Goal: Task Accomplishment & Management: Manage account settings

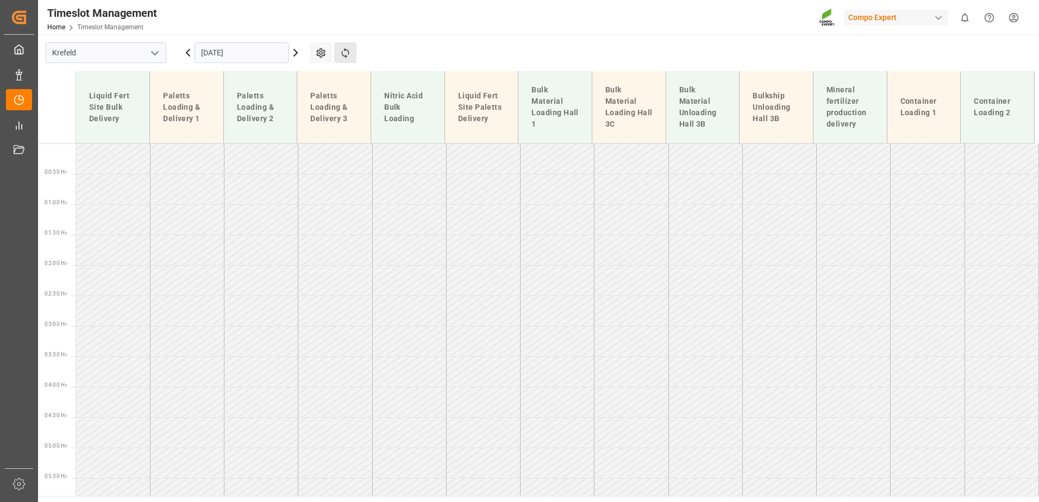
scroll to position [528, 0]
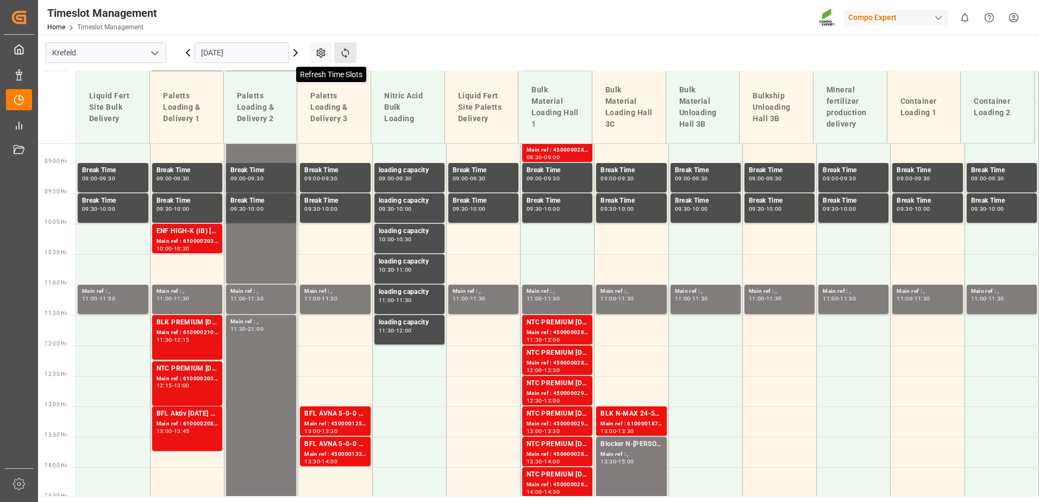
click at [349, 52] on icon at bounding box center [345, 52] width 11 height 11
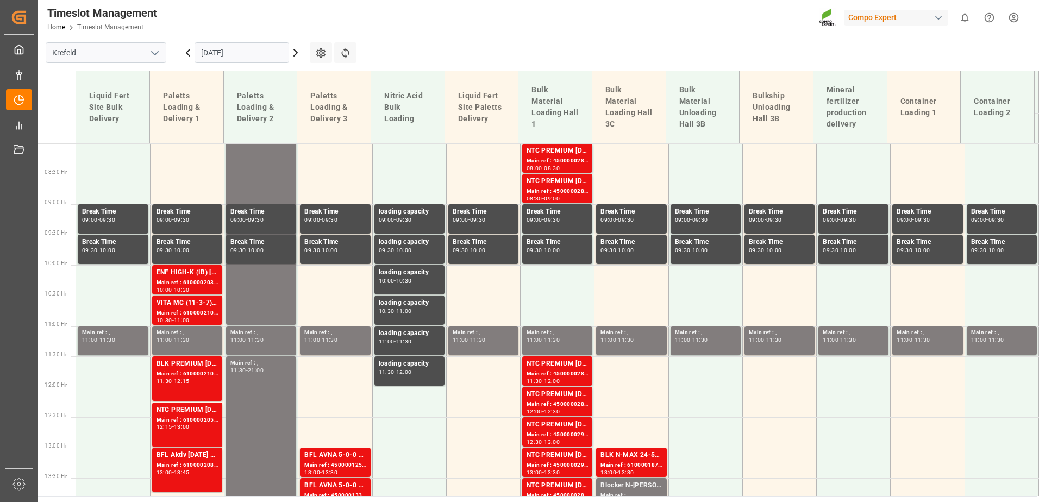
scroll to position [486, 0]
click at [242, 46] on input "[DATE]" at bounding box center [242, 52] width 95 height 21
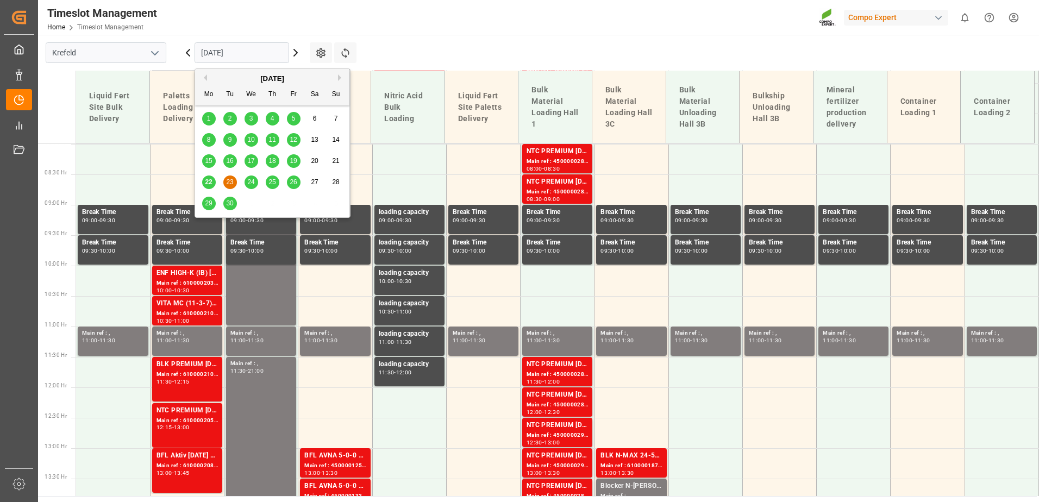
click at [209, 182] on span "22" at bounding box center [208, 182] width 7 height 8
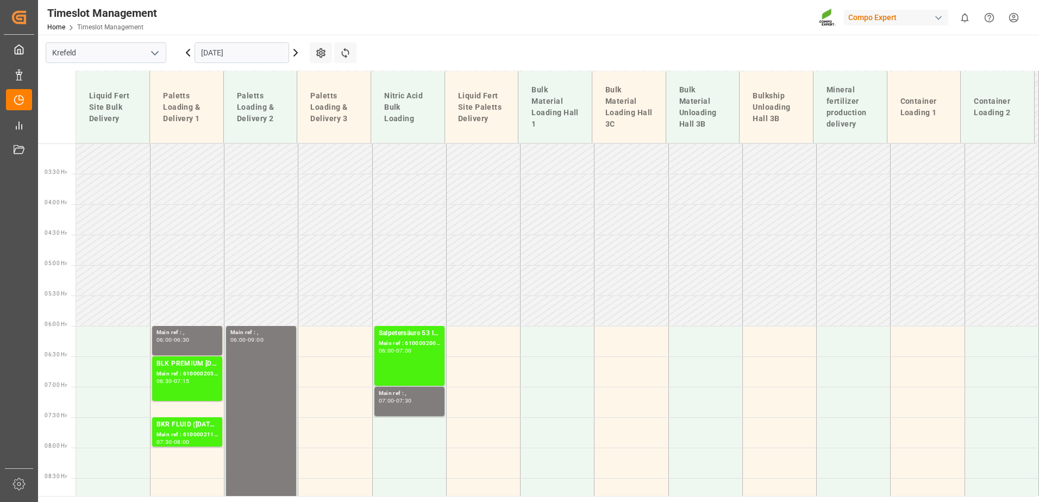
scroll to position [0, 0]
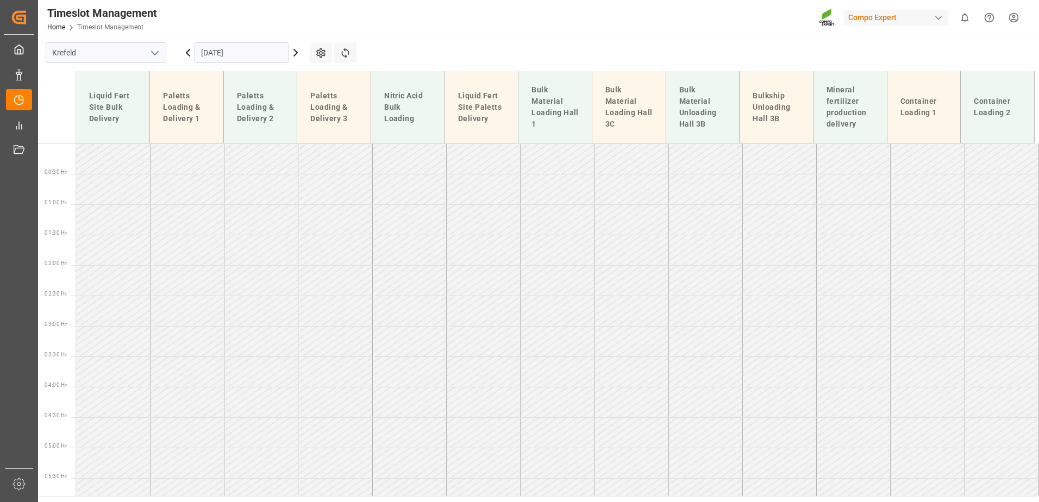
click at [245, 68] on div "[DATE]" at bounding box center [242, 53] width 136 height 36
click at [235, 50] on input "[DATE]" at bounding box center [242, 52] width 95 height 21
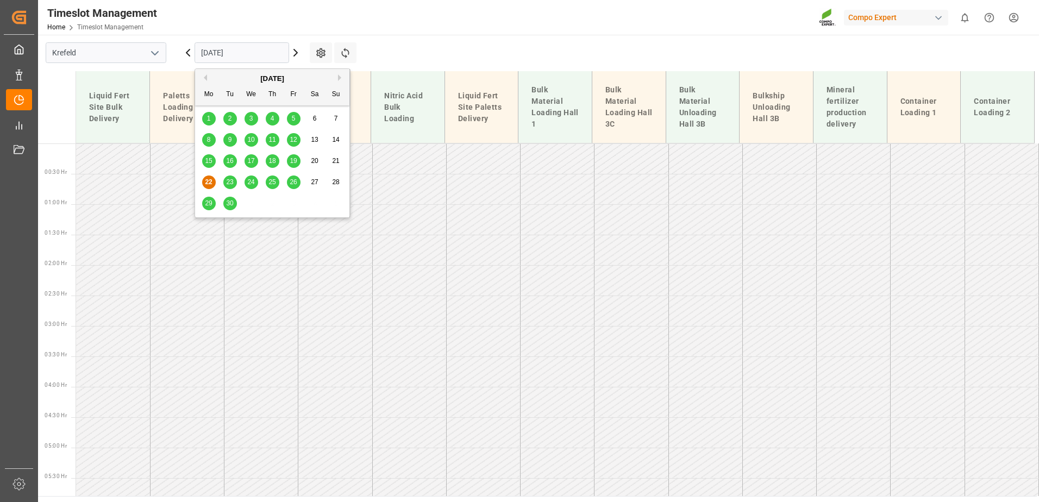
click at [231, 178] on div "23" at bounding box center [230, 182] width 14 height 13
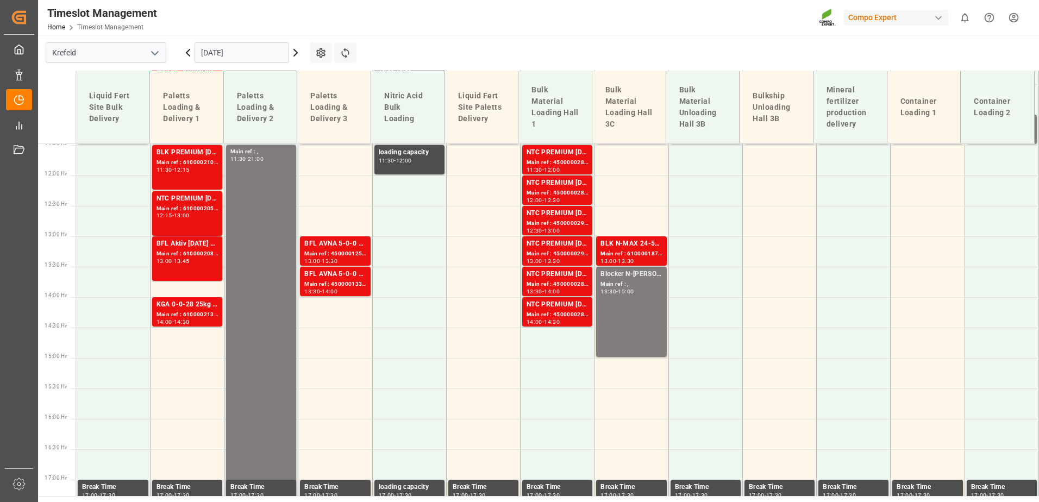
scroll to position [758, 0]
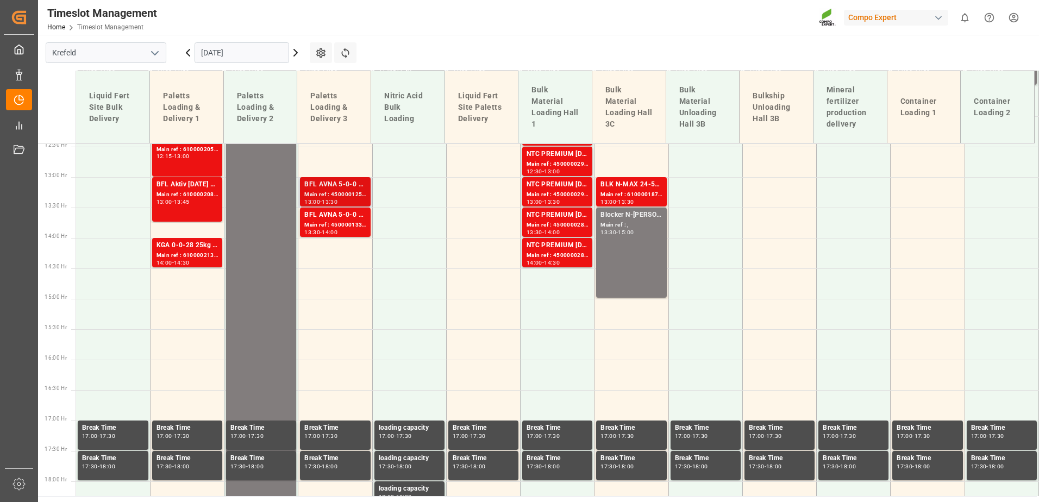
drag, startPoint x: 957, startPoint y: 1, endPoint x: 357, endPoint y: 183, distance: 626.9
click at [357, 183] on div "BFL AVNA 5-0-0 SL 1000L IBC MTO" at bounding box center [334, 184] width 61 height 11
click at [261, 48] on input "[DATE]" at bounding box center [242, 52] width 95 height 21
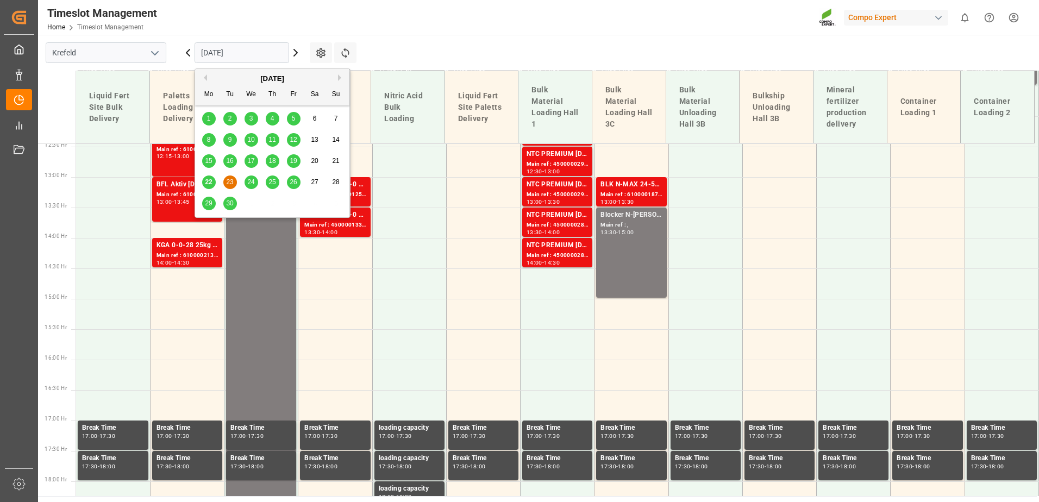
click at [210, 186] on div "22" at bounding box center [209, 182] width 14 height 13
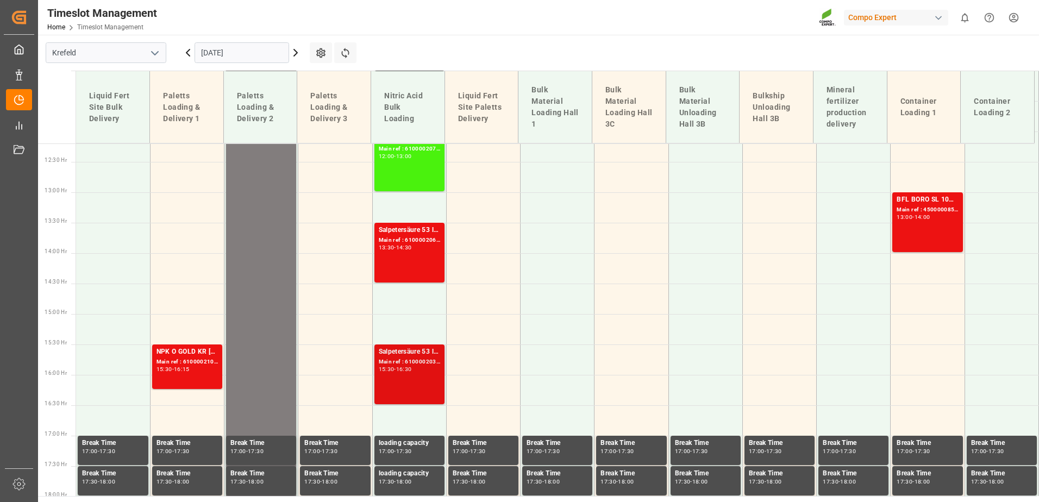
scroll to position [743, 0]
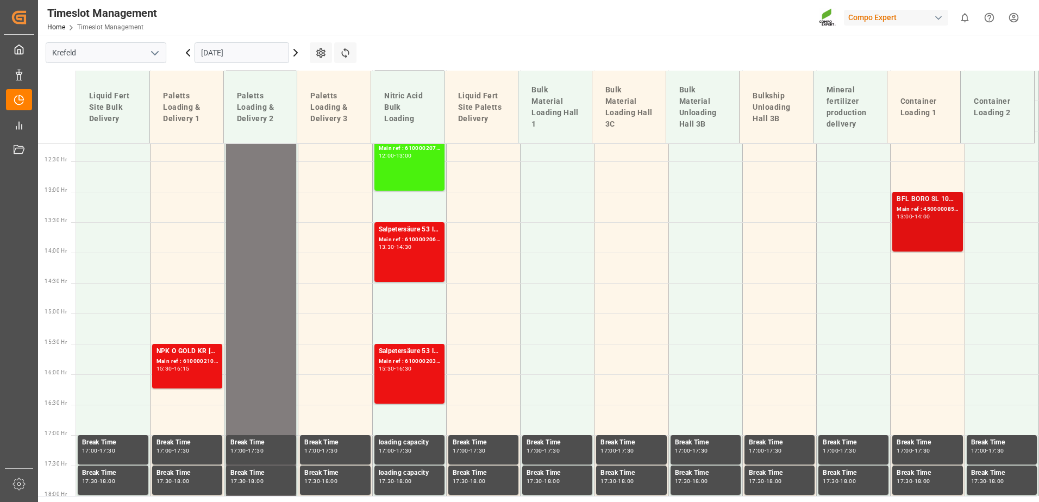
click at [926, 222] on div "BFL BORO SL 10%B 1000L IBC (2024) MTO;BFL Kelp LG1 1000L IBC (WW)BFL Kelp LG1 1…" at bounding box center [927, 221] width 61 height 55
click at [209, 361] on div "Main ref : 6100002105, 2000001625" at bounding box center [187, 361] width 61 height 9
click at [231, 48] on input "[DATE]" at bounding box center [242, 52] width 95 height 21
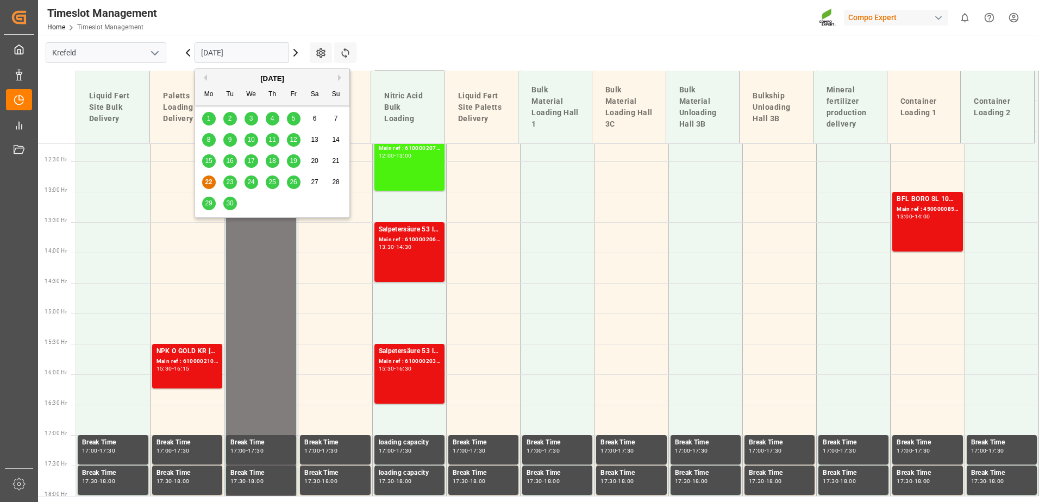
click at [298, 186] on div "26" at bounding box center [294, 182] width 14 height 13
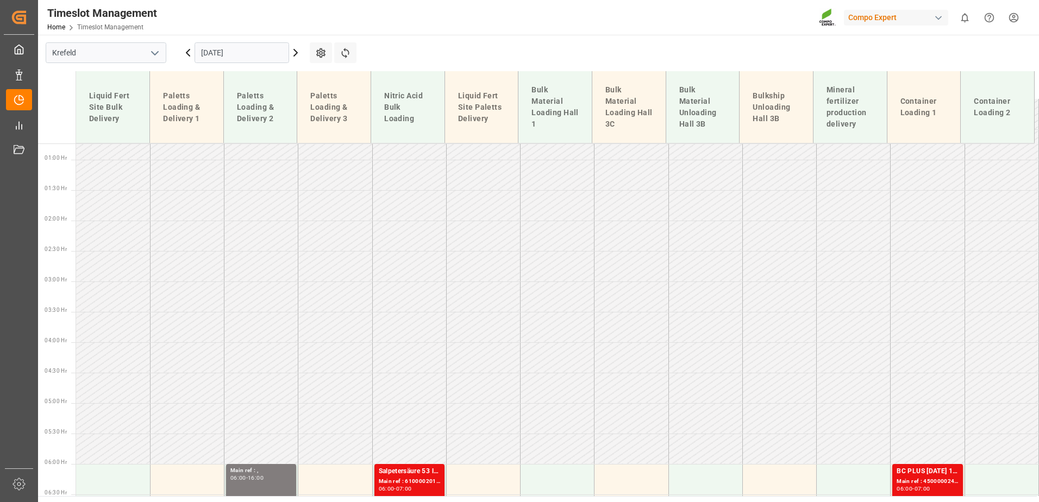
scroll to position [0, 0]
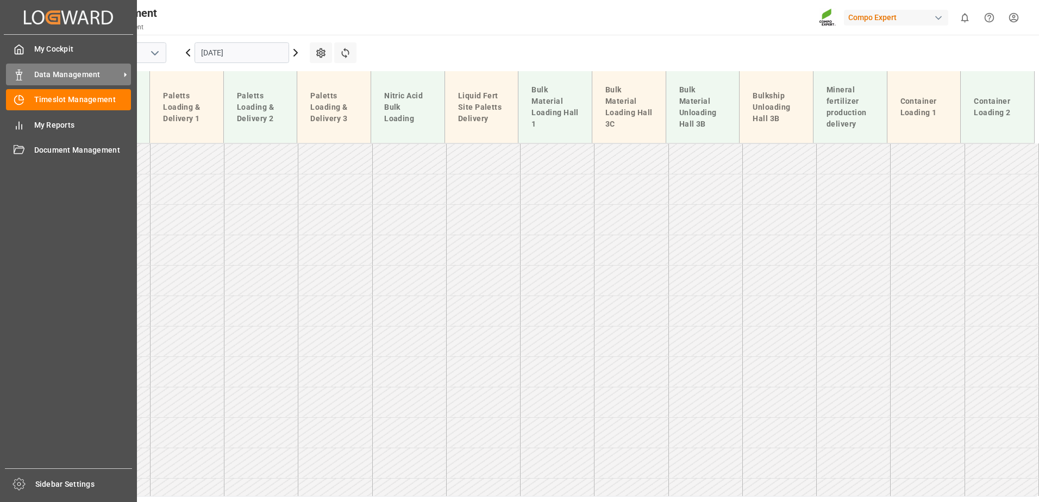
click at [18, 75] on icon at bounding box center [19, 75] width 11 height 11
drag, startPoint x: 18, startPoint y: 73, endPoint x: 115, endPoint y: 147, distance: 121.8
click at [18, 73] on icon at bounding box center [19, 75] width 11 height 11
click at [23, 79] on icon at bounding box center [19, 75] width 11 height 11
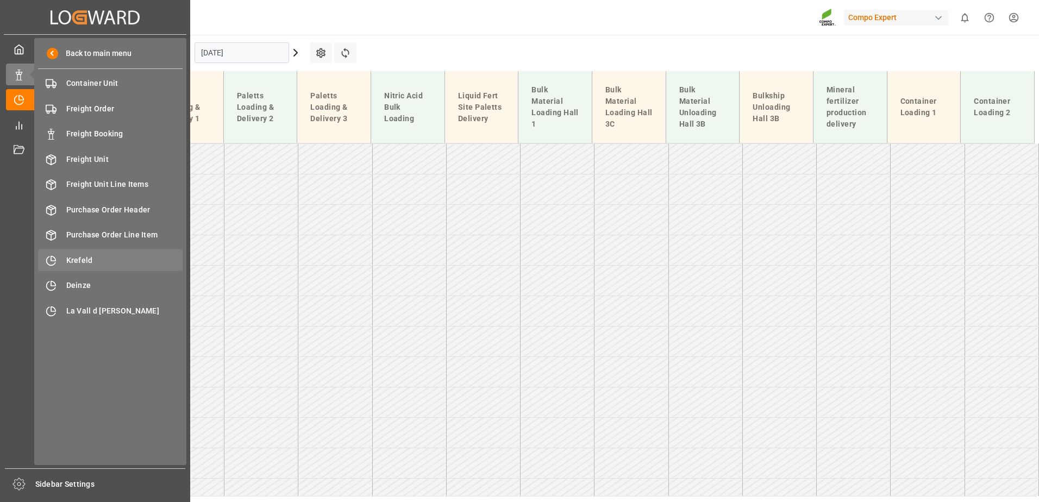
click at [85, 259] on span "Krefeld" at bounding box center [124, 260] width 117 height 11
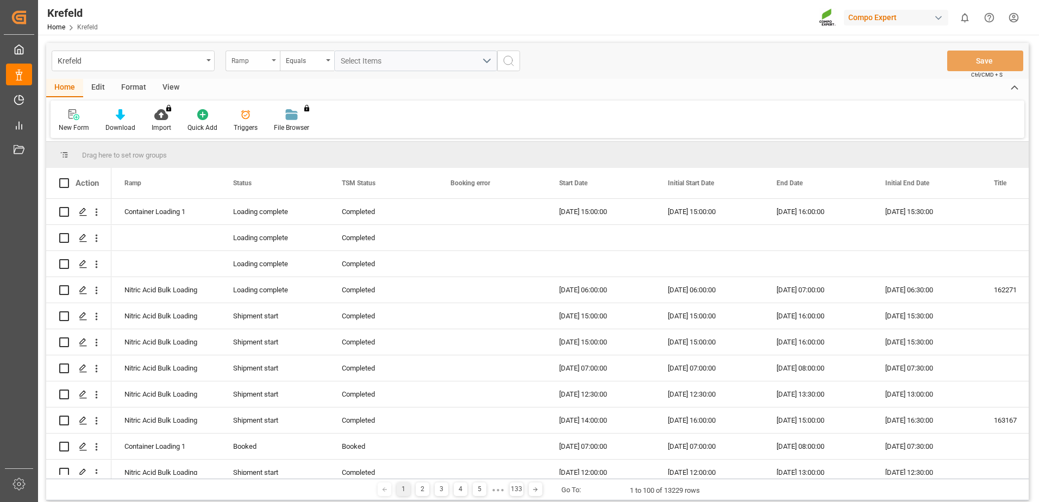
click at [250, 55] on div "Ramp" at bounding box center [250, 59] width 37 height 13
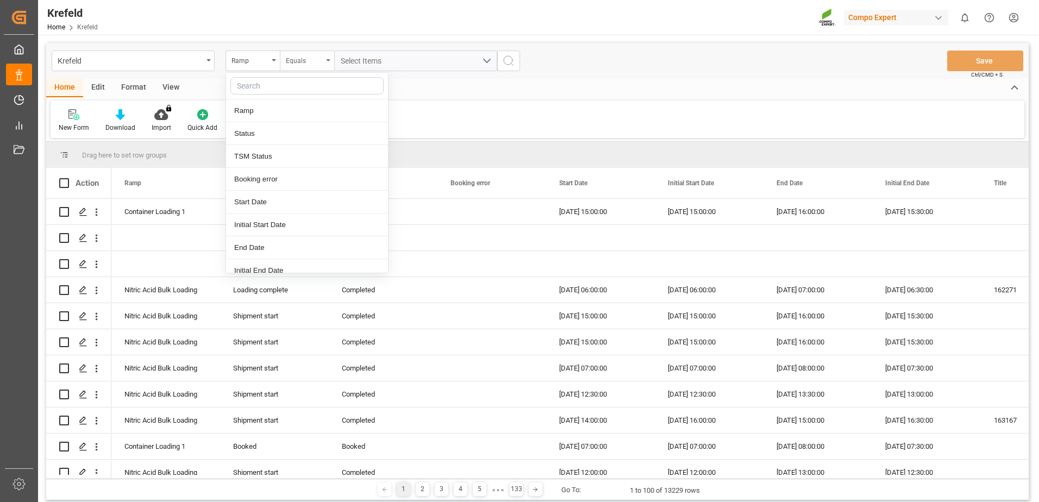
click at [301, 58] on div "Equals" at bounding box center [304, 59] width 37 height 13
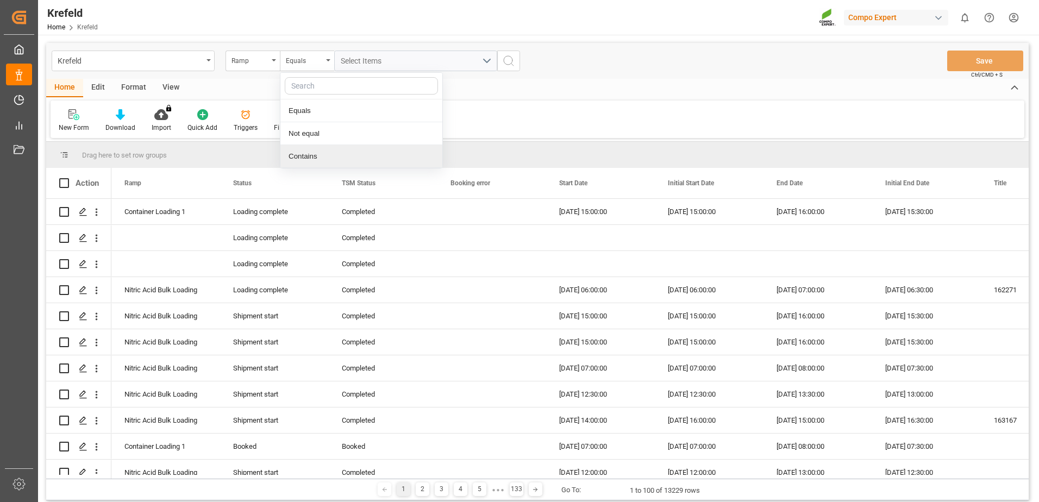
click at [307, 155] on div "Contains" at bounding box center [361, 156] width 162 height 23
click at [348, 70] on button "Select Items" at bounding box center [415, 61] width 163 height 21
click at [366, 54] on button "Select Items" at bounding box center [415, 61] width 163 height 21
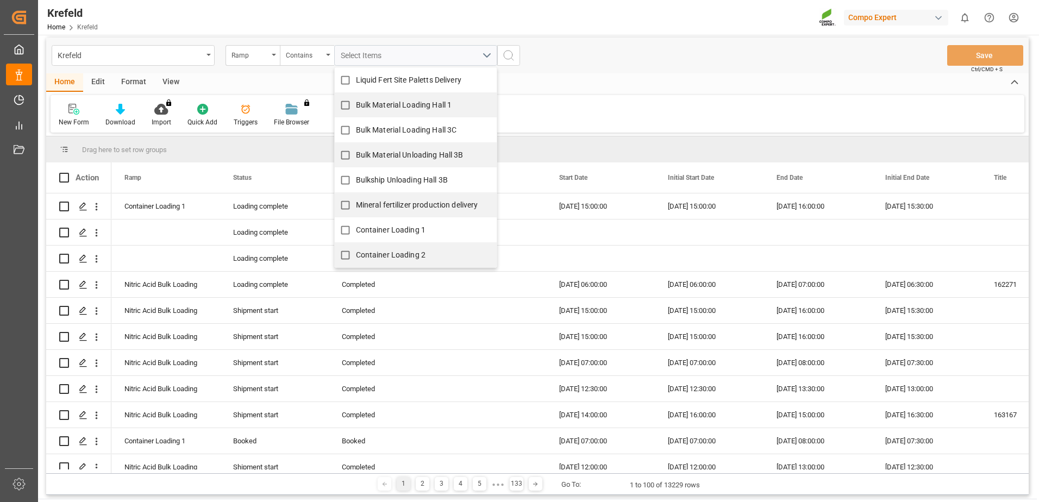
scroll to position [7, 0]
click at [392, 228] on span "Container Loading 1" at bounding box center [391, 228] width 70 height 9
click at [356, 228] on input "Container Loading 1" at bounding box center [345, 228] width 21 height 21
checkbox input "true"
click at [405, 249] on span "Container Loading 2" at bounding box center [391, 253] width 70 height 9
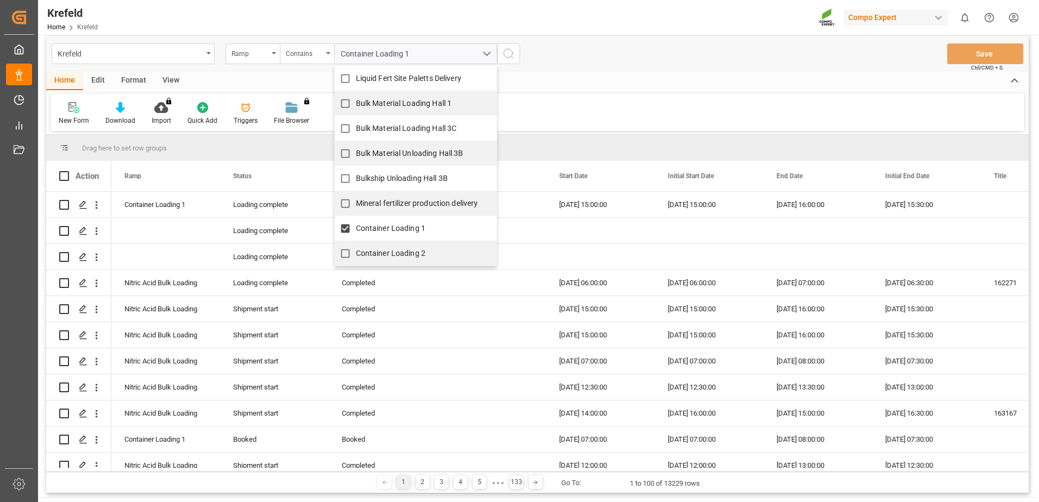
click at [356, 249] on input "Container Loading 2" at bounding box center [345, 253] width 21 height 21
checkbox input "true"
click at [619, 71] on div "Krefeld Ramp Contains Container Loading 1, Container Loading 2 Liquid Fert Site…" at bounding box center [537, 265] width 983 height 458
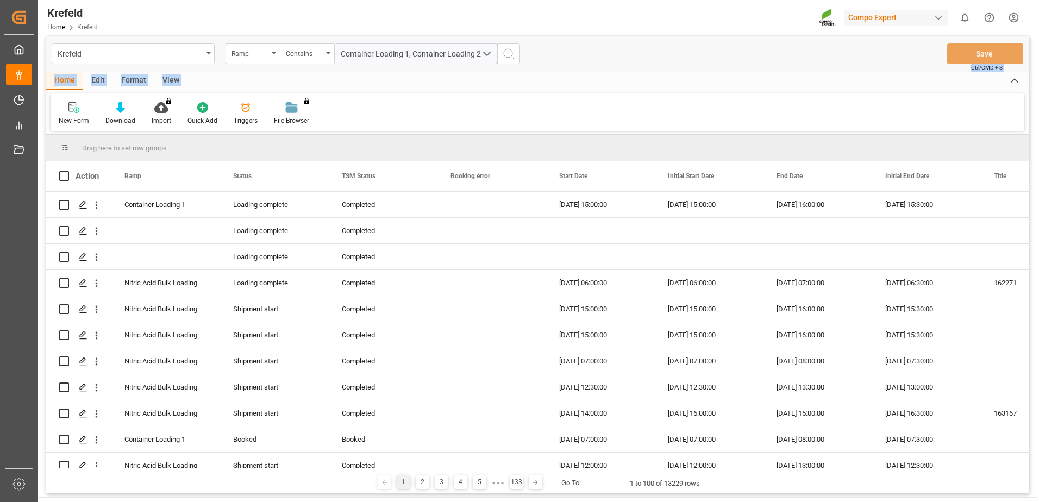
click at [509, 55] on icon "search button" at bounding box center [508, 53] width 13 height 13
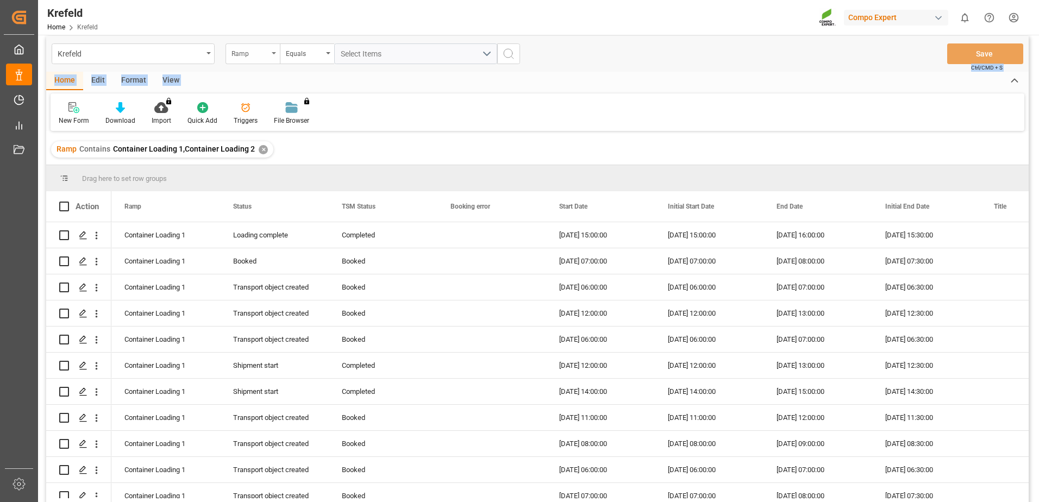
click at [248, 57] on div "Ramp" at bounding box center [250, 52] width 37 height 13
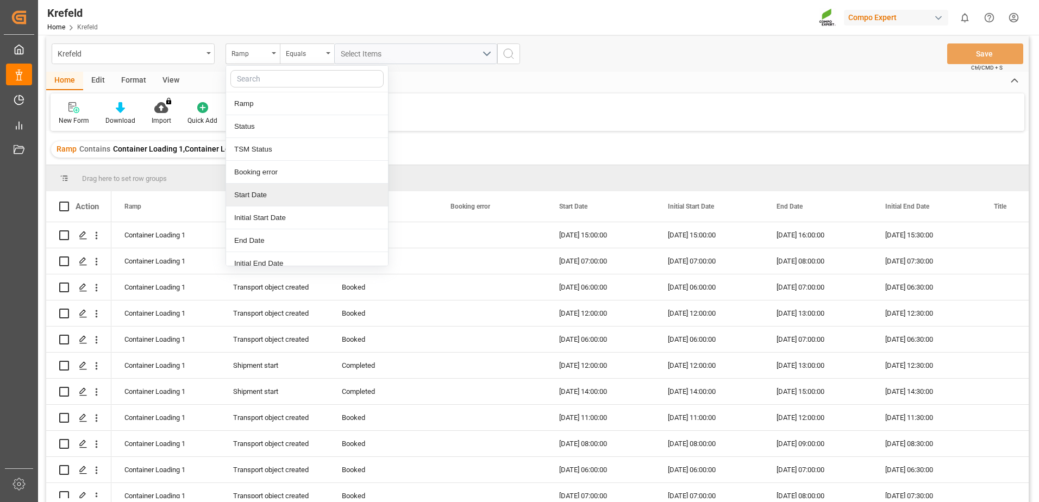
click at [257, 190] on div "Start Date" at bounding box center [307, 195] width 162 height 23
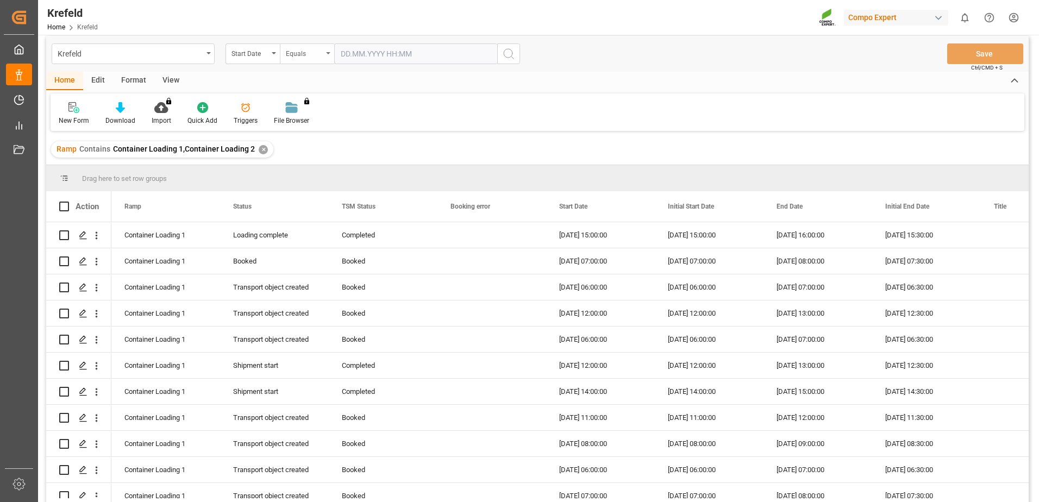
click at [304, 55] on div "Equals" at bounding box center [304, 52] width 37 height 13
click at [315, 191] on div "In range" at bounding box center [361, 195] width 162 height 23
click at [365, 39] on div "Krefeld Start Date In range Save Ctrl/CMD + S" at bounding box center [537, 54] width 983 height 36
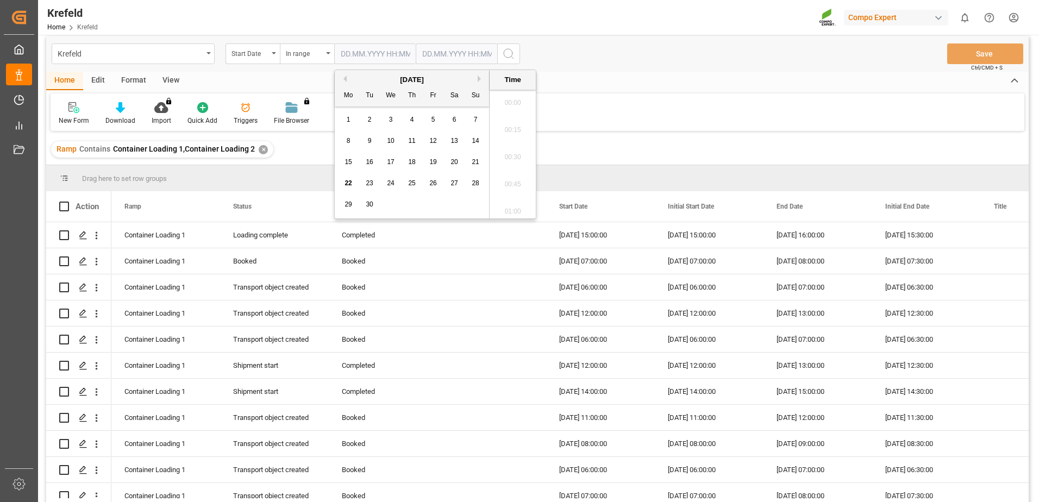
click at [365, 56] on input "text" at bounding box center [375, 53] width 82 height 21
click at [372, 185] on span "23" at bounding box center [369, 183] width 7 height 8
type input "23.09.2025 00:00"
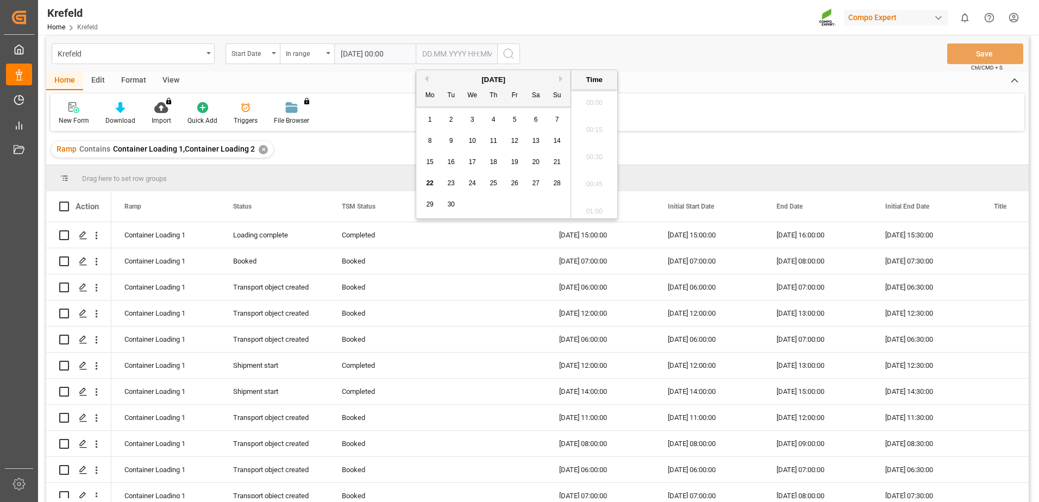
click at [465, 63] on input "text" at bounding box center [457, 53] width 82 height 21
click at [561, 78] on button "Next Month" at bounding box center [562, 79] width 7 height 7
click at [516, 121] on span "3" at bounding box center [515, 120] width 4 height 8
type input "03.10.2025 00:00"
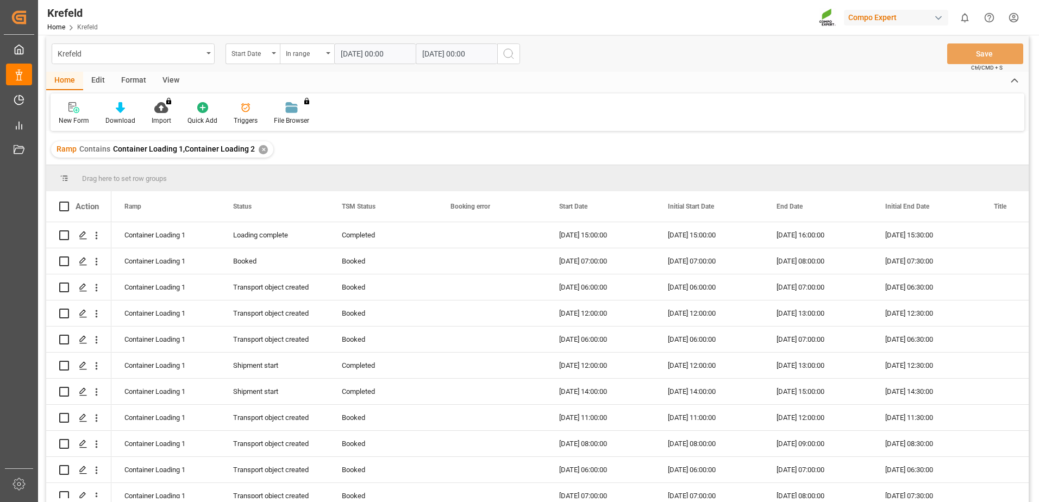
click at [556, 40] on div "Krefeld Start Date In range 23.09.2025 00:00 03.10.2025 00:00 Save Ctrl/CMD + S" at bounding box center [537, 54] width 983 height 36
click at [507, 58] on circle "search button" at bounding box center [508, 53] width 9 height 9
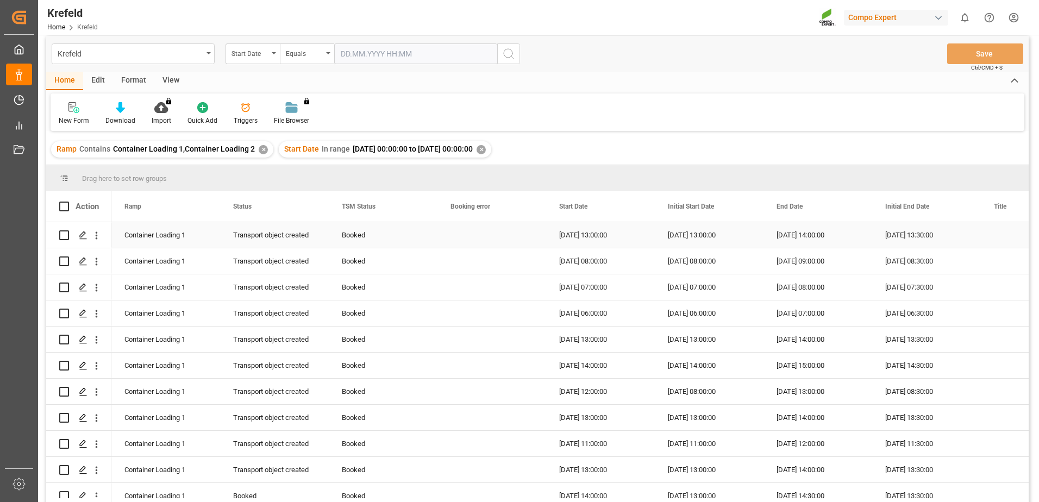
click at [526, 238] on div "Press SPACE to select this row." at bounding box center [492, 235] width 109 height 26
click at [582, 212] on div "Start Date" at bounding box center [595, 206] width 73 height 30
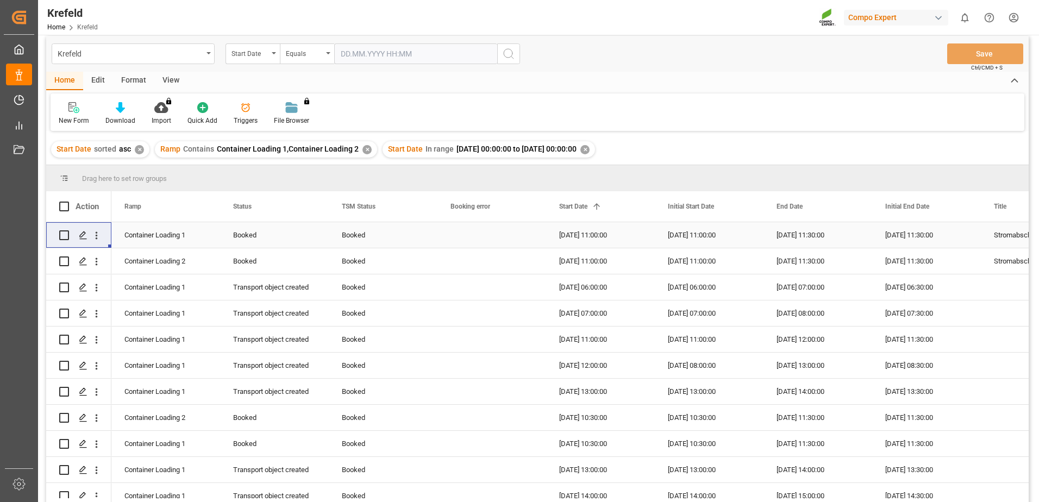
click at [595, 240] on div "[DATE] 11:00:00" at bounding box center [600, 235] width 109 height 26
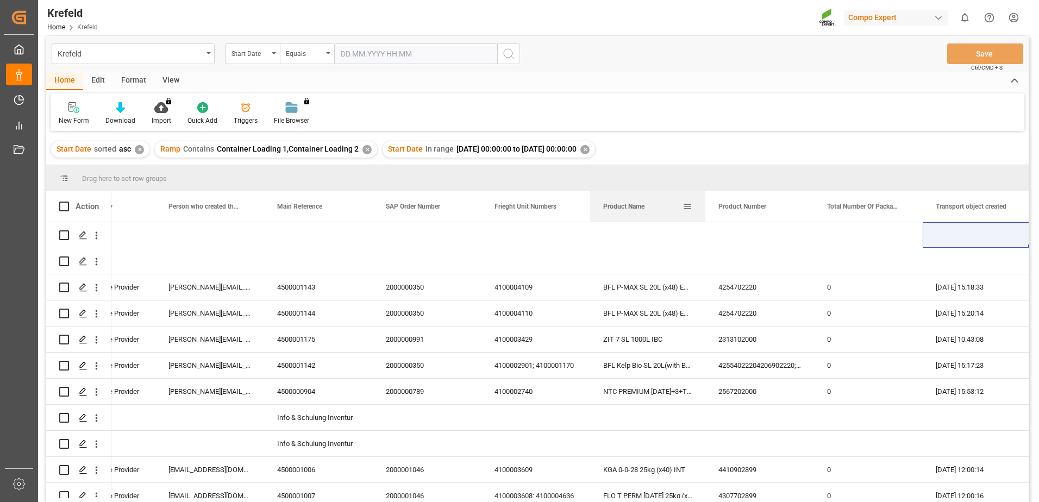
drag, startPoint x: 697, startPoint y: 210, endPoint x: 771, endPoint y: 210, distance: 73.4
click at [708, 210] on div at bounding box center [705, 206] width 4 height 30
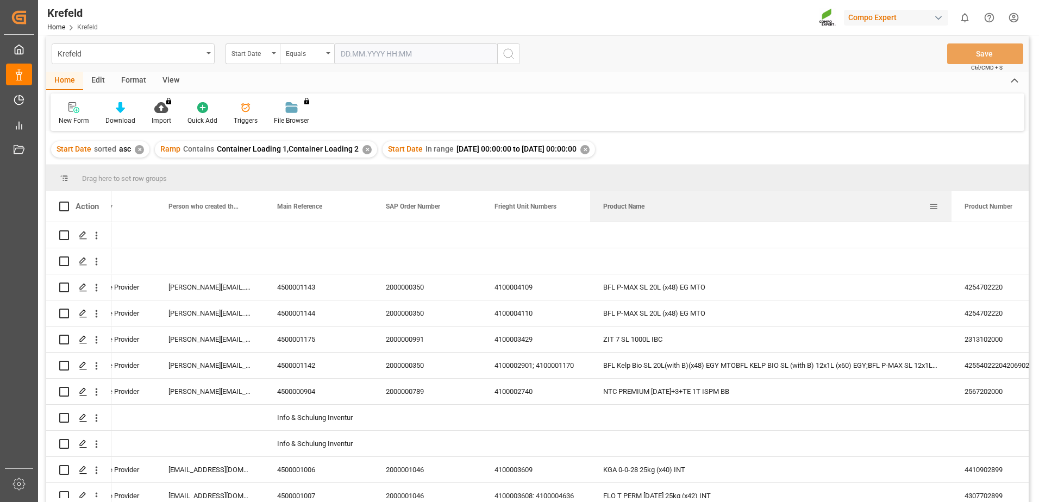
drag, startPoint x: 771, startPoint y: 210, endPoint x: 951, endPoint y: 215, distance: 179.4
click at [951, 215] on div at bounding box center [952, 206] width 4 height 30
click at [800, 388] on div "NTC PREMIUM 15-3-20+3+TE 1T ISPM BB" at bounding box center [770, 392] width 361 height 26
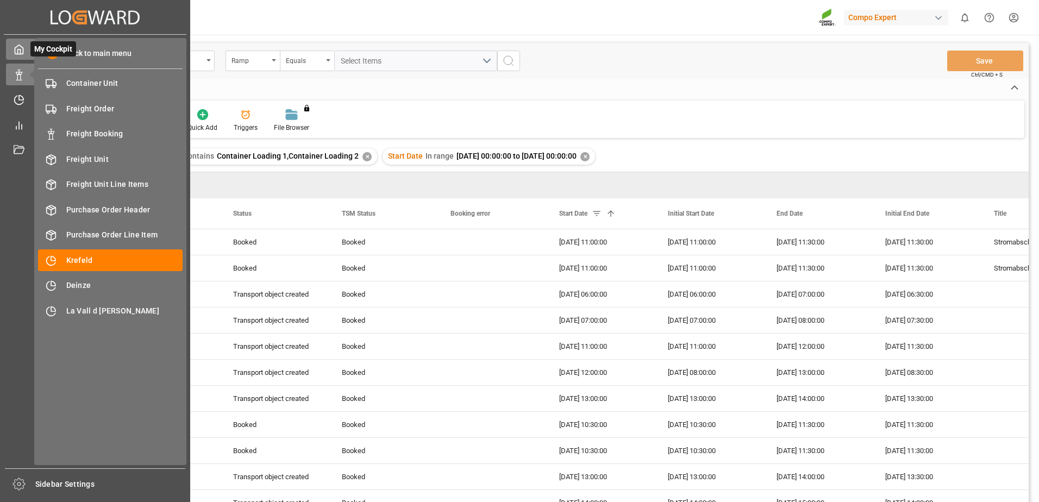
click at [20, 54] on icon at bounding box center [19, 49] width 8 height 9
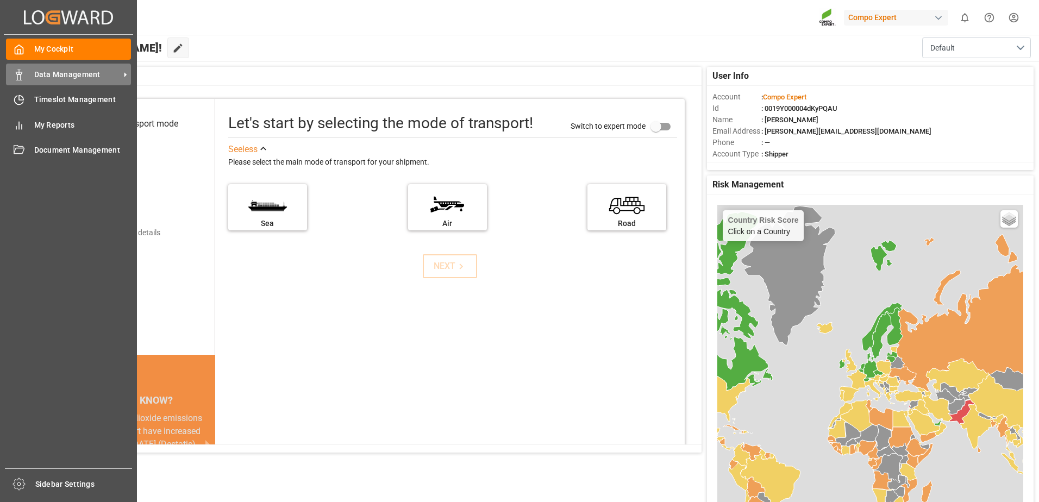
click at [24, 65] on div "Data Management Data Management" at bounding box center [68, 74] width 125 height 21
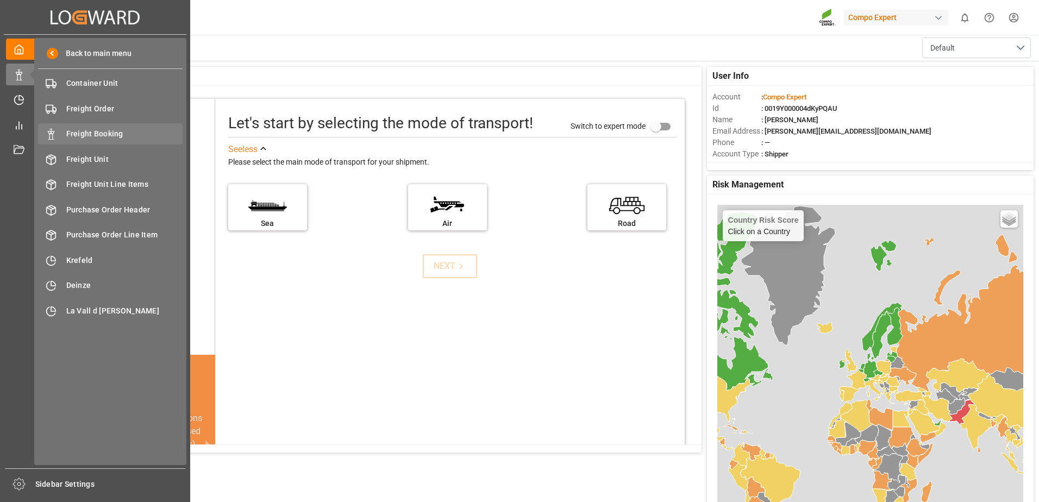
click at [109, 130] on span "Freight Booking" at bounding box center [124, 133] width 117 height 11
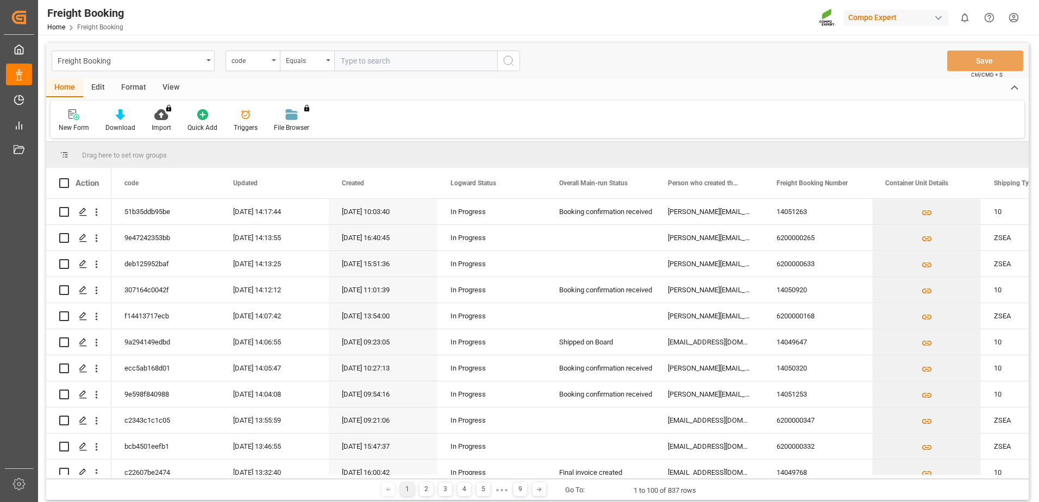
click at [248, 60] on div "code" at bounding box center [250, 59] width 37 height 13
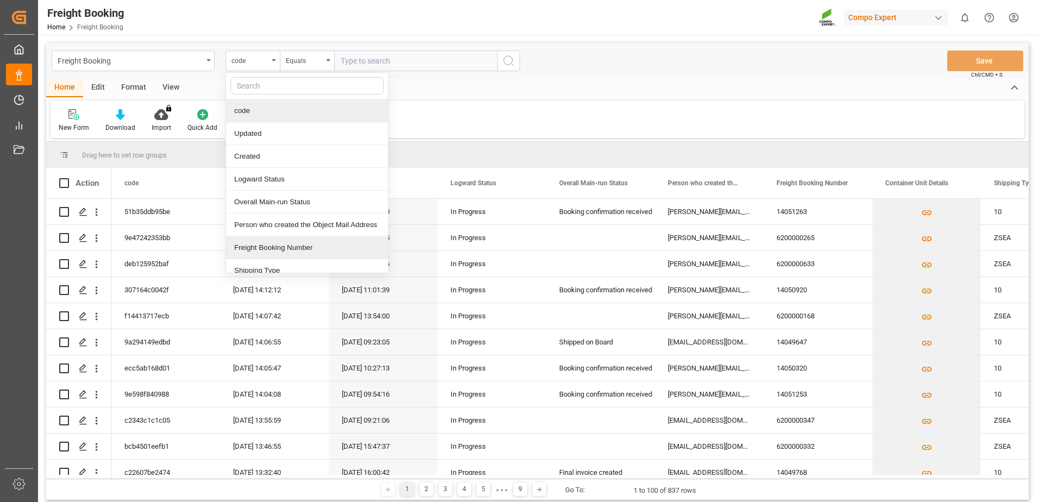
click at [286, 245] on div "Freight Booking Number" at bounding box center [307, 247] width 162 height 23
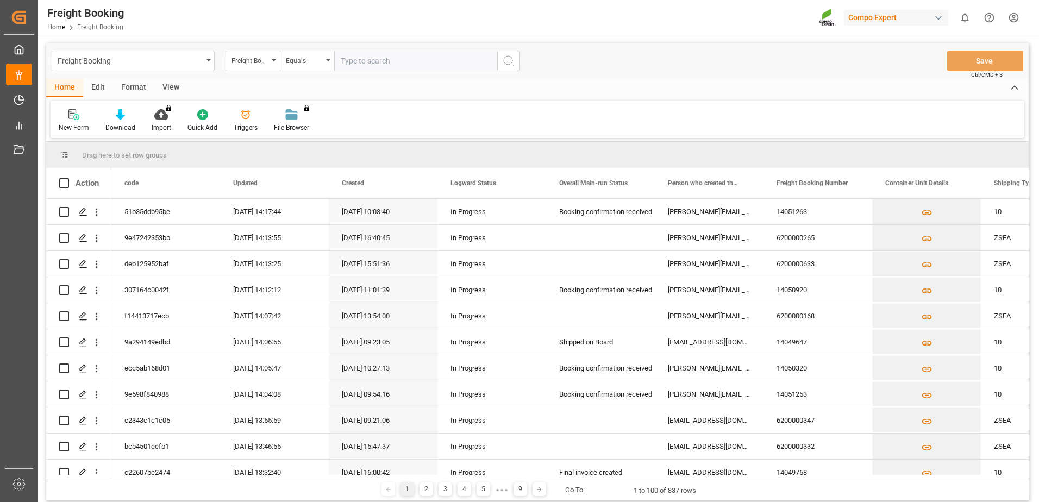
click at [360, 59] on input "text" at bounding box center [415, 61] width 163 height 21
type input "6200000411"
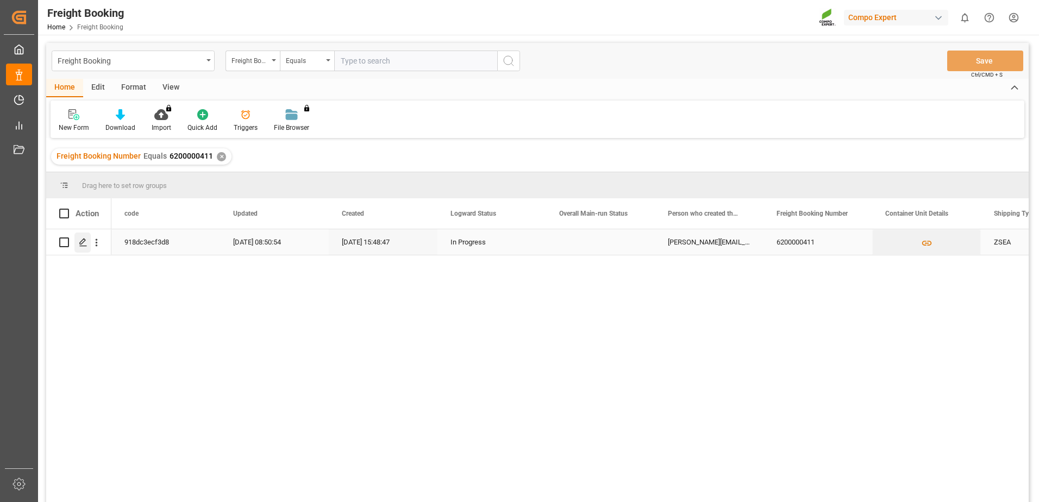
click at [80, 241] on icon "Press SPACE to select this row." at bounding box center [83, 242] width 9 height 9
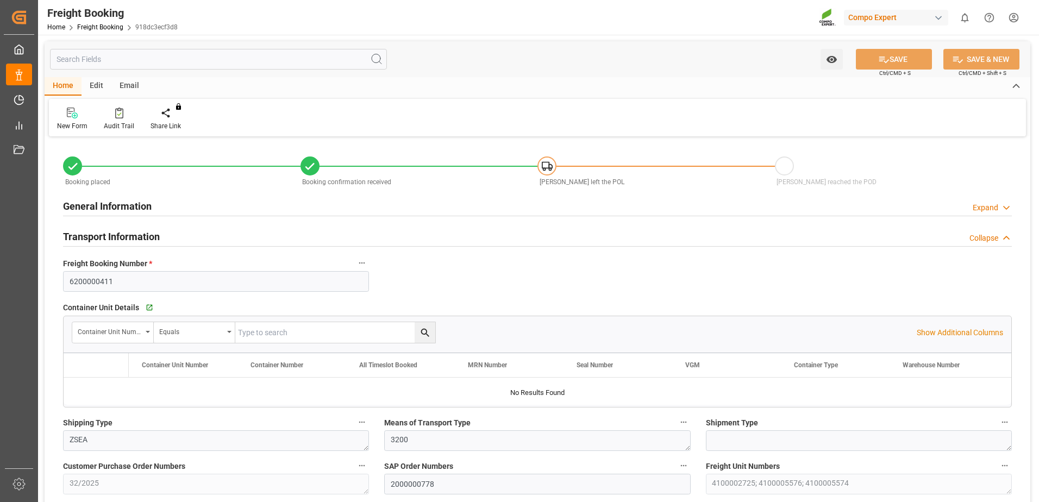
type input "Hapag [PERSON_NAME]"
type input "Hapag Lloyd Aktiengesellschaft"
type input "9723277"
type input "9974541"
type input "BEANR"
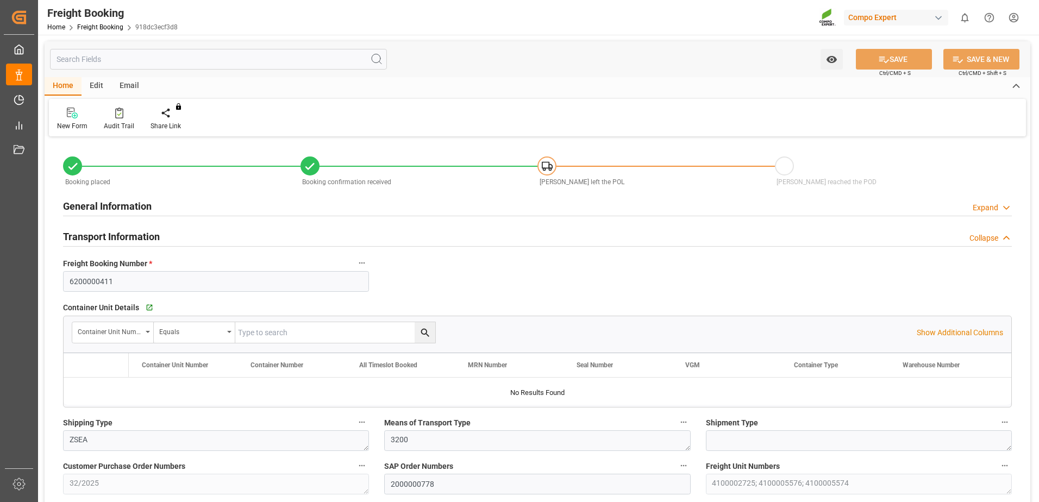
type input "ECPSJ"
type input "0"
type input "28524"
type input "[DATE] 01:00"
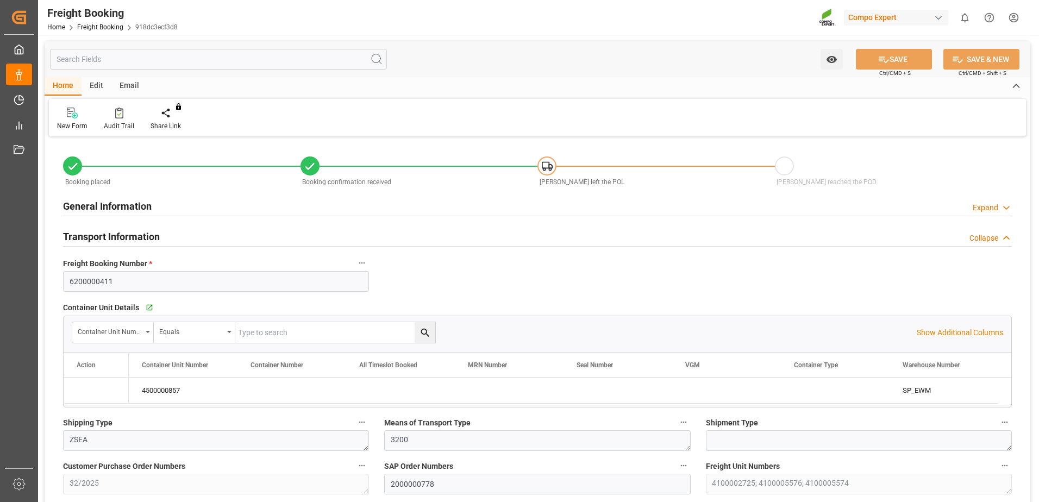
type input "[DATE] 06:00"
type input "[DATE] 12:00"
type input "[DATE] 15:48"
type input "[DATE] 16:09"
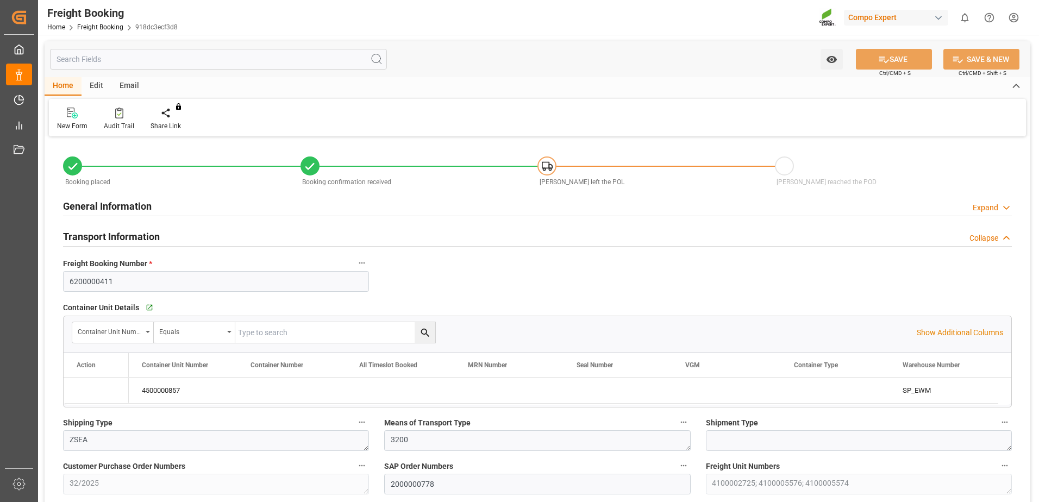
type input "[DATE] 16:09"
type input "[DATE] 10:59"
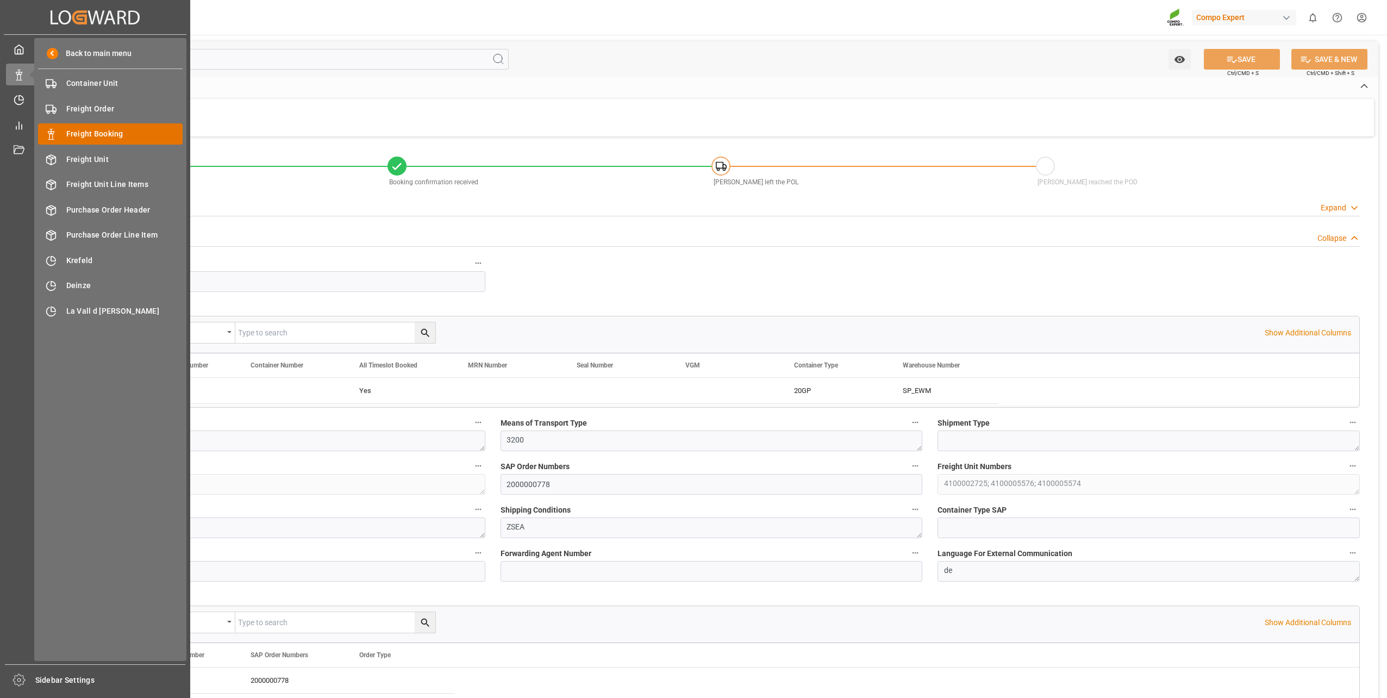
click at [80, 133] on span "Freight Booking" at bounding box center [124, 133] width 117 height 11
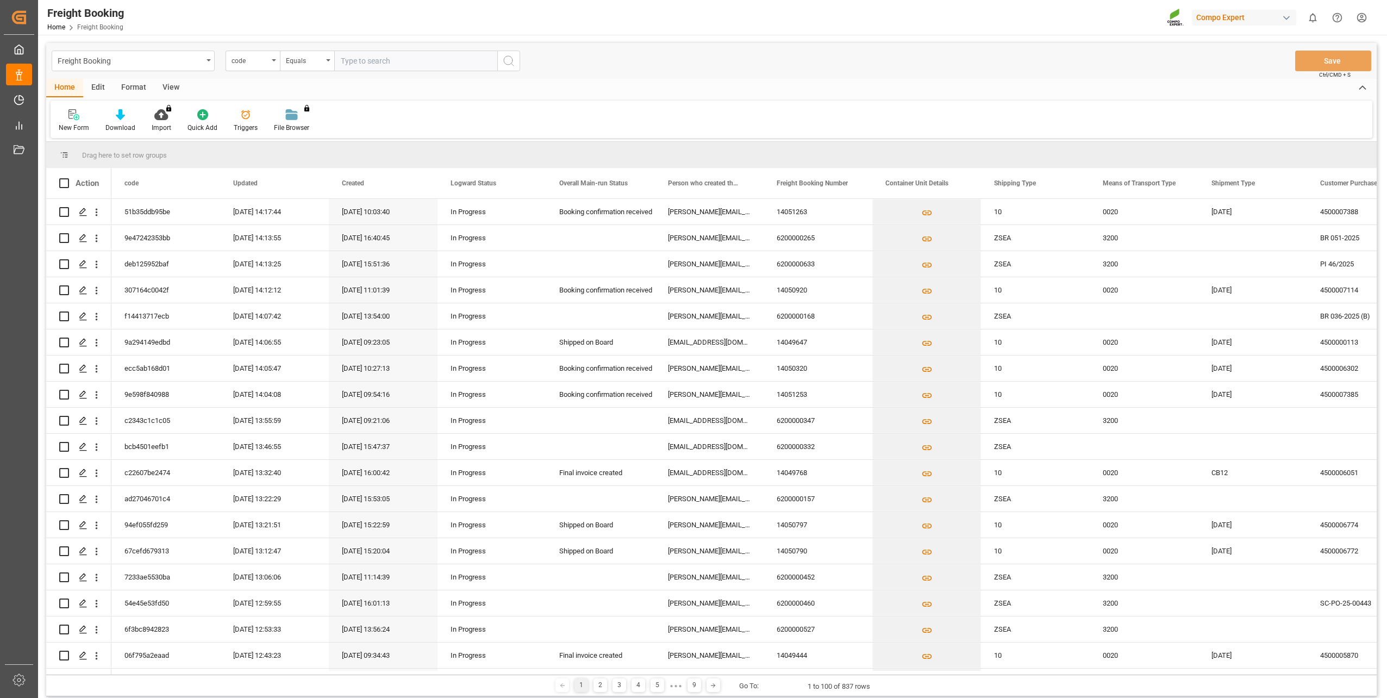
click at [254, 63] on div "code" at bounding box center [250, 59] width 37 height 13
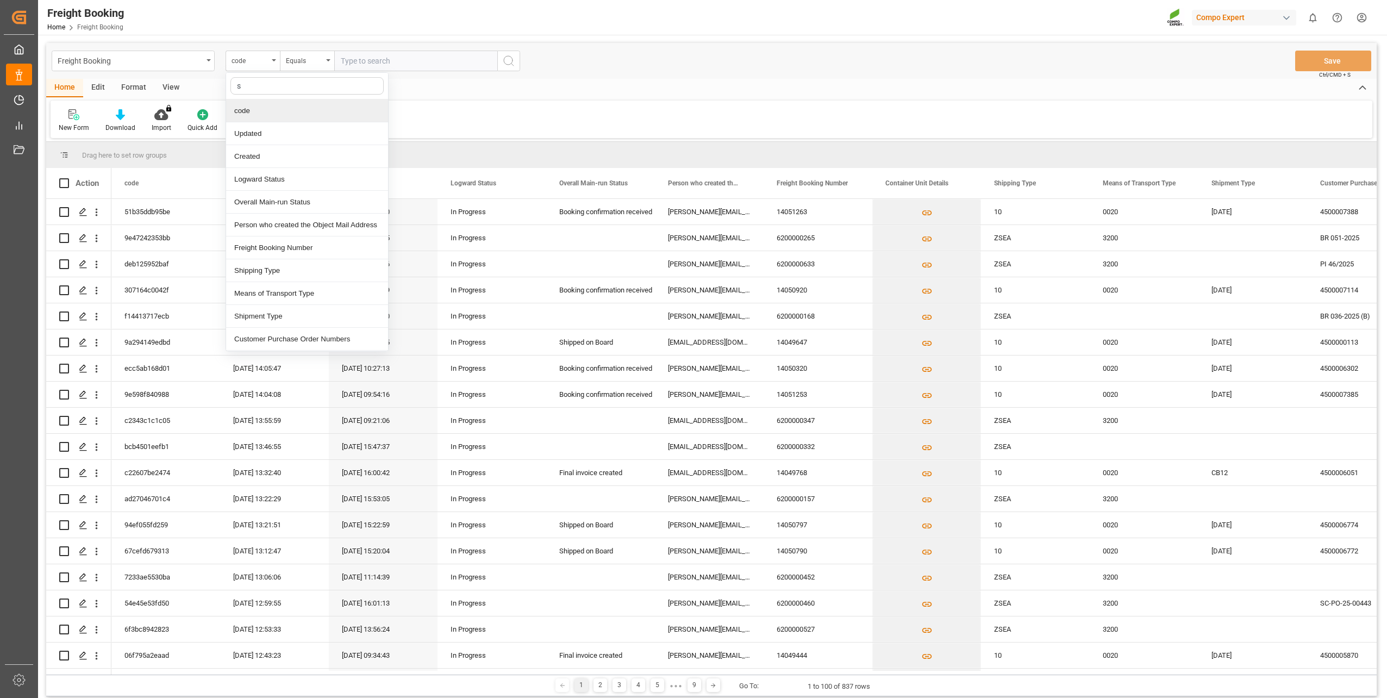
type input "sa"
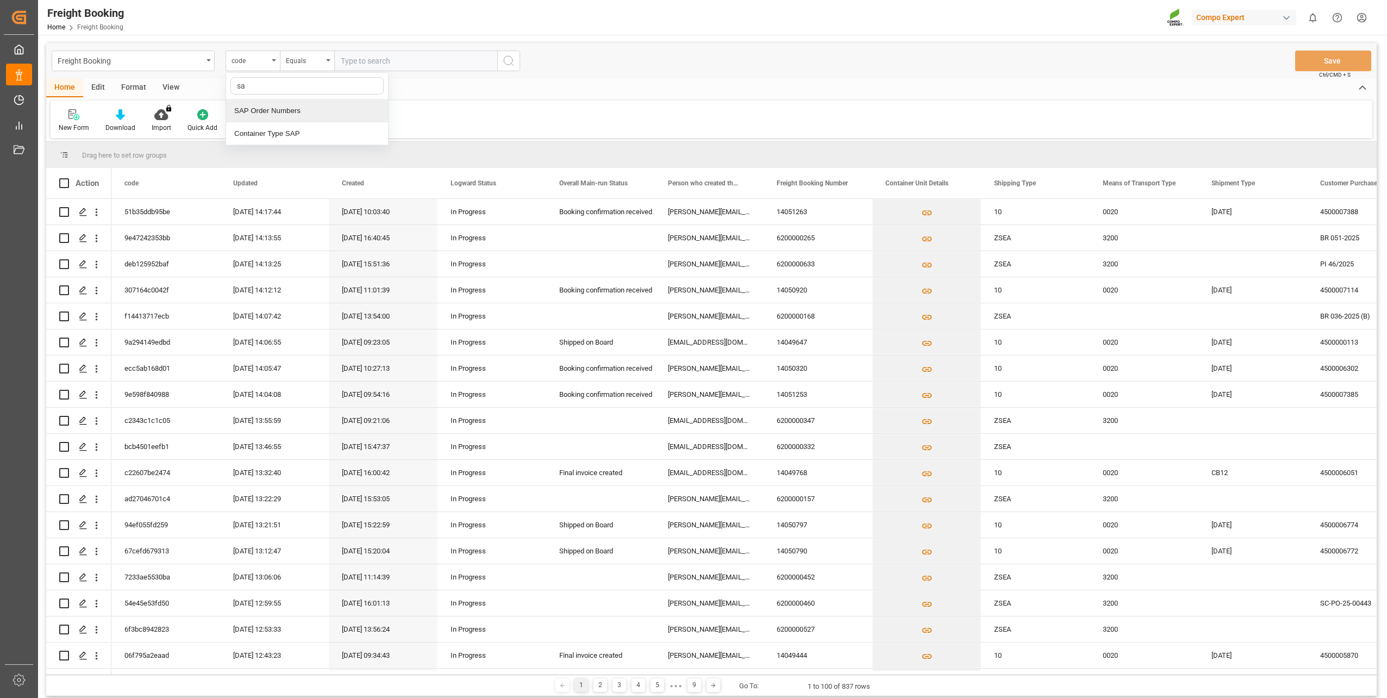
click at [289, 105] on div "SAP Order Numbers" at bounding box center [307, 110] width 162 height 23
click at [303, 66] on div "Equals" at bounding box center [307, 61] width 54 height 21
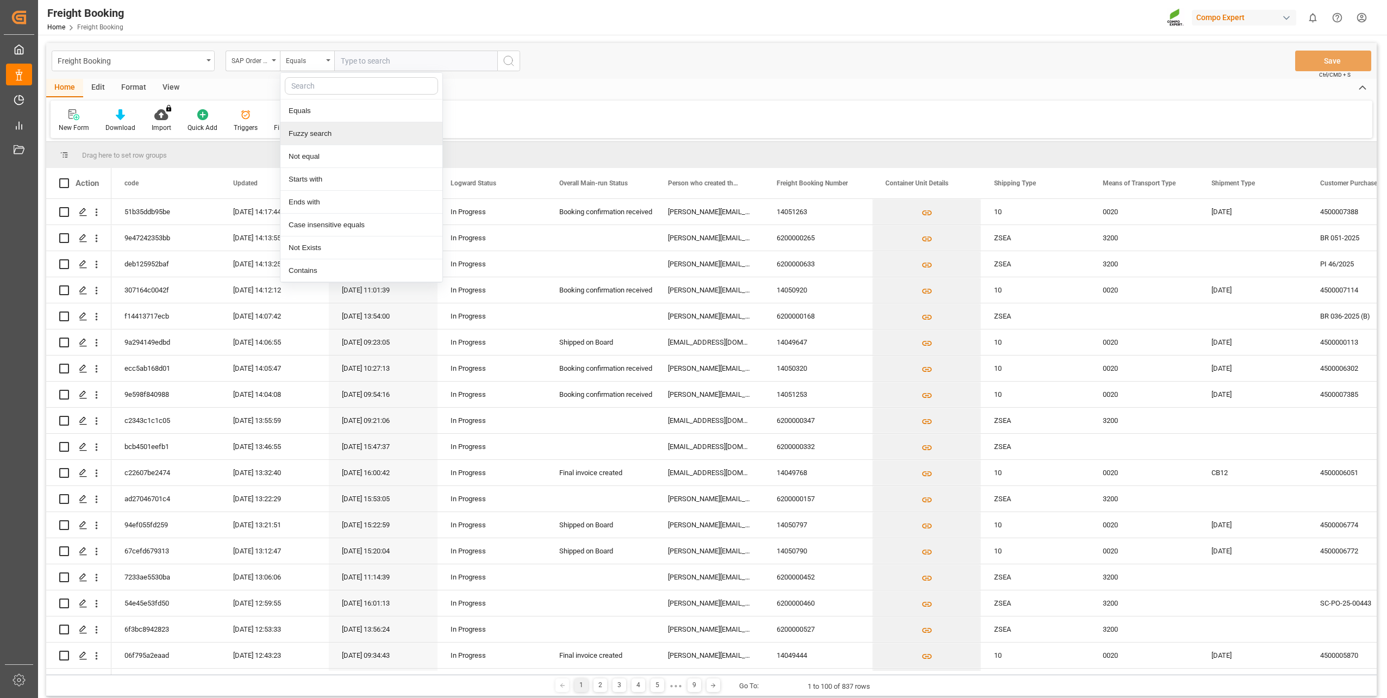
click at [319, 133] on div "Fuzzy search" at bounding box center [361, 133] width 162 height 23
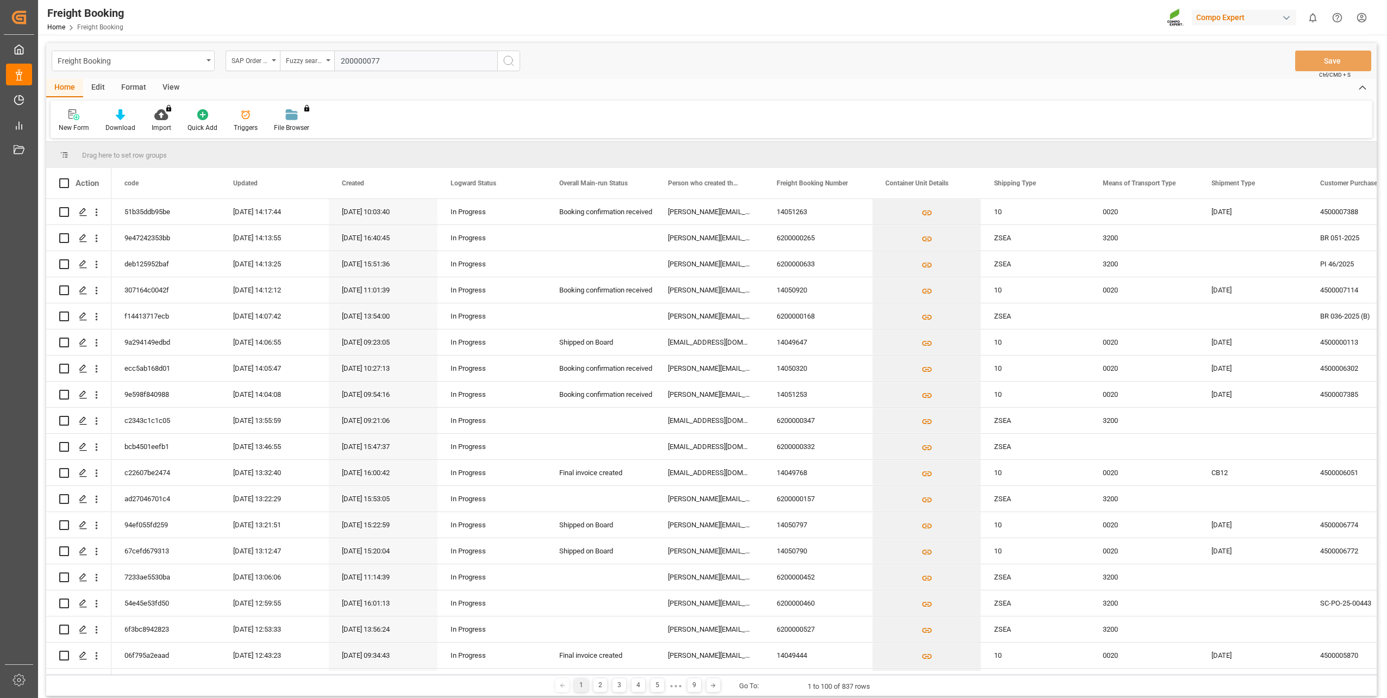
type input "2000000778"
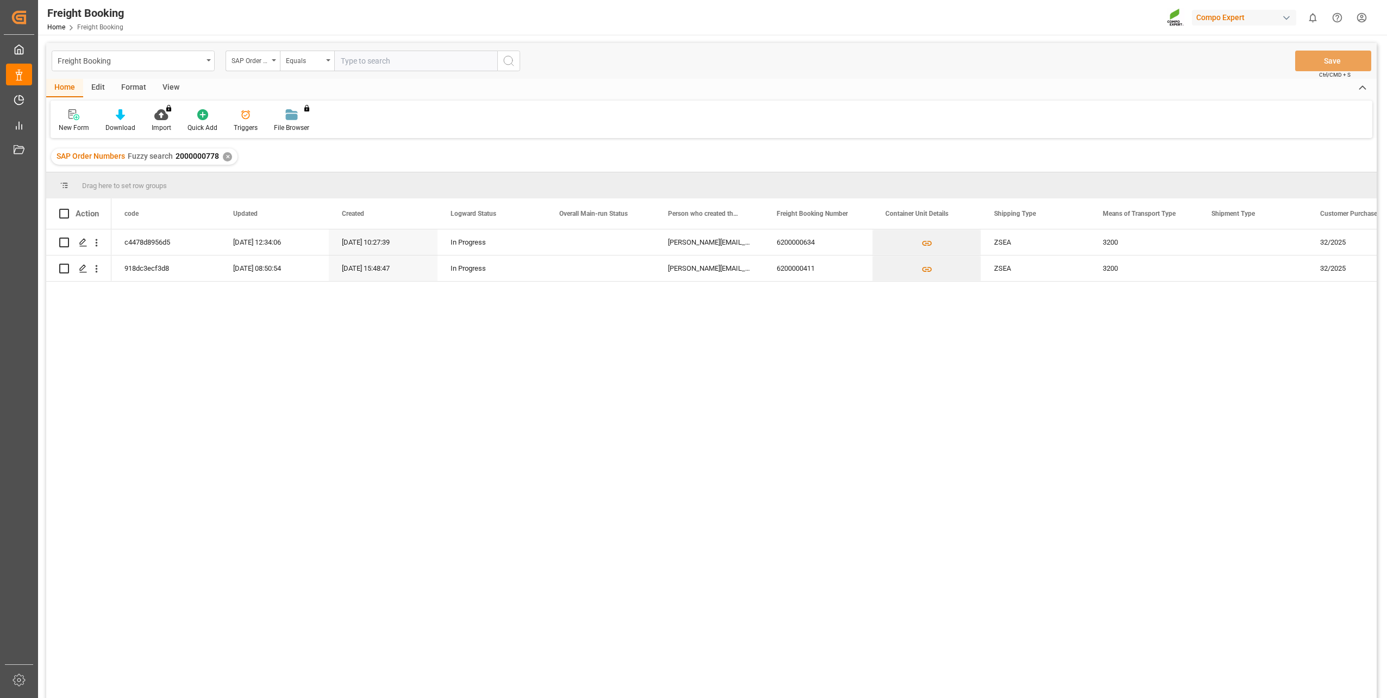
click at [401, 336] on div "c4478d8956d5 [DATE] 12:34:06 [DATE] 10:27:39 In Progress [EMAIL_ADDRESS][DOMAIN…" at bounding box center [743, 467] width 1265 height 476
click at [80, 242] on polygon "Press SPACE to select this row." at bounding box center [82, 241] width 5 height 5
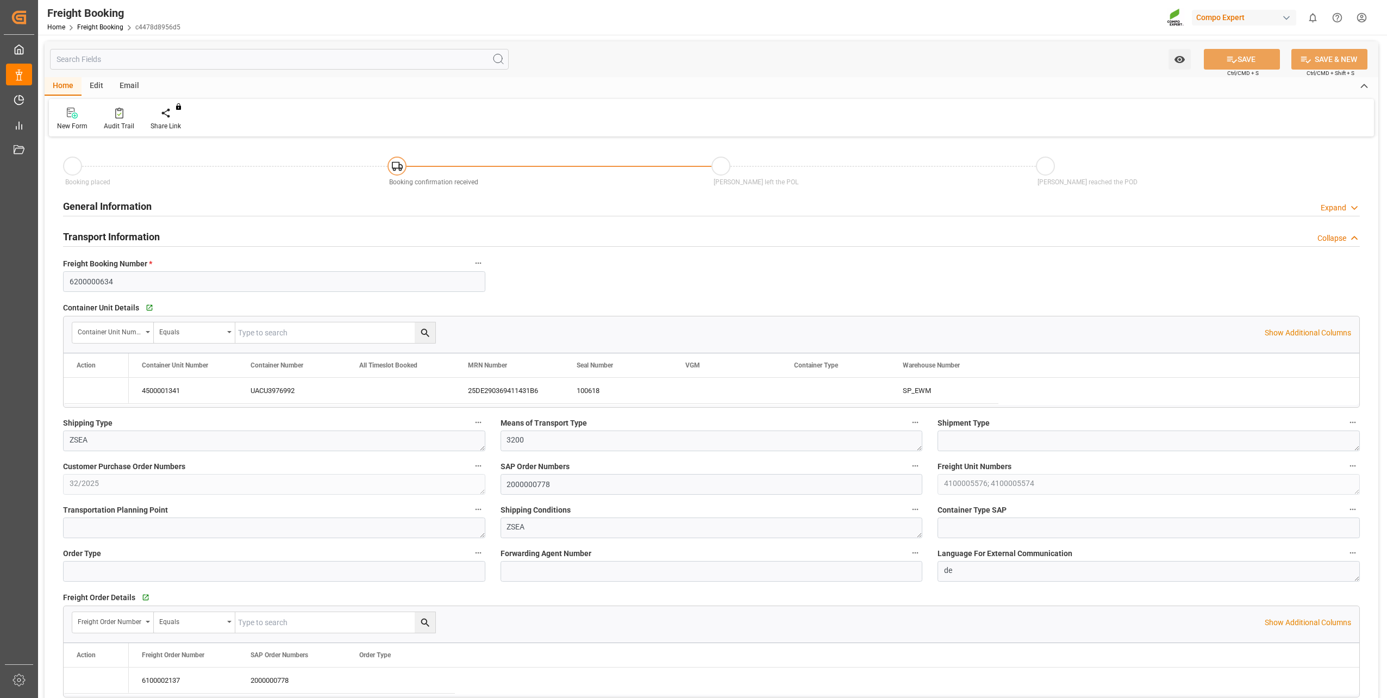
type input "Hapag [PERSON_NAME]"
type input "Hapag Lloyd Aktiengesellschaft"
type input "9723277"
type input "BEANR"
type input "ECPSJ"
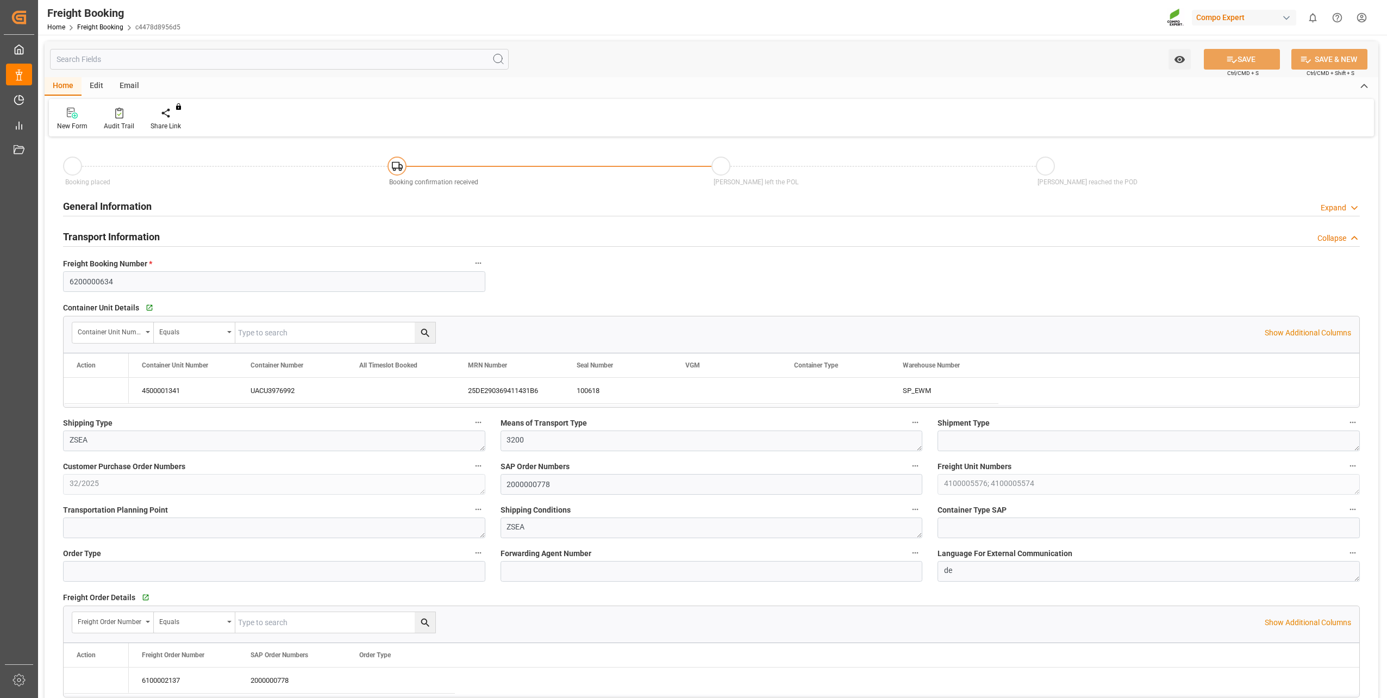
type input "0"
type input "16442"
type input "[DATE] 01:00"
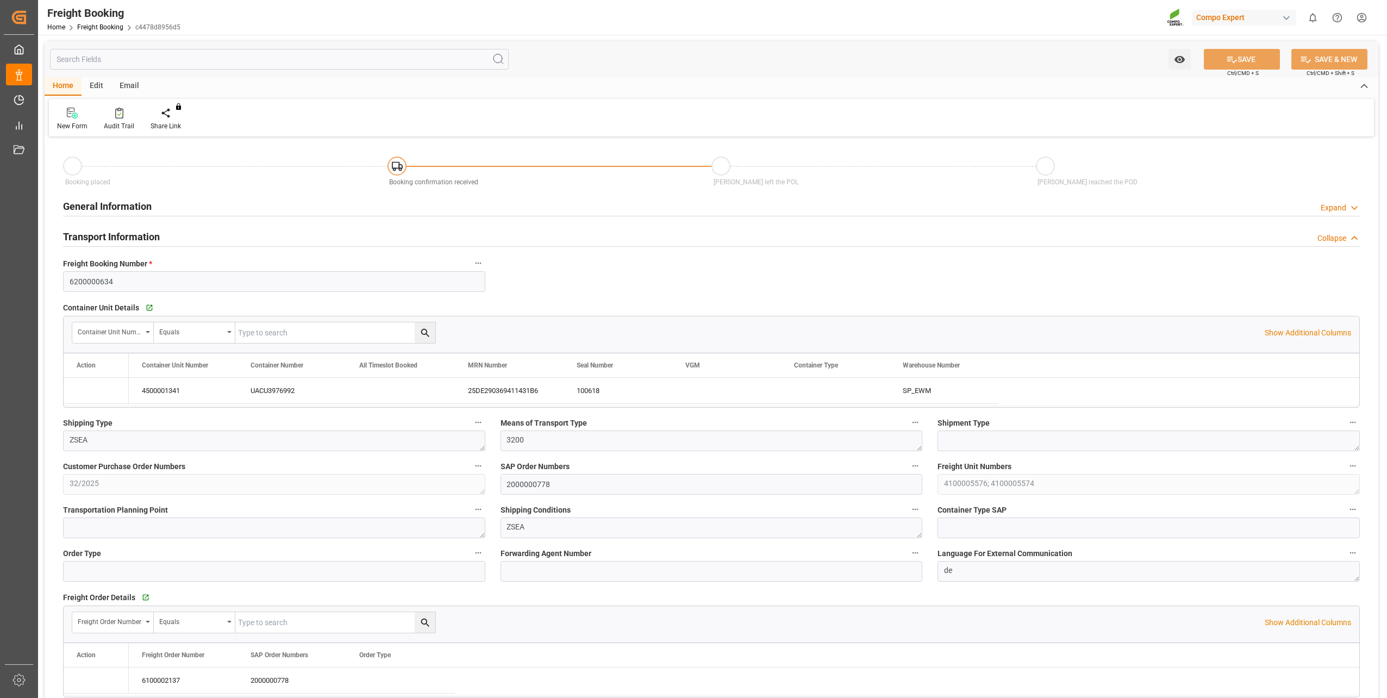
type input "[DATE] 10:27"
type input "[DATE] 10:31"
type input "[DATE] 12:34"
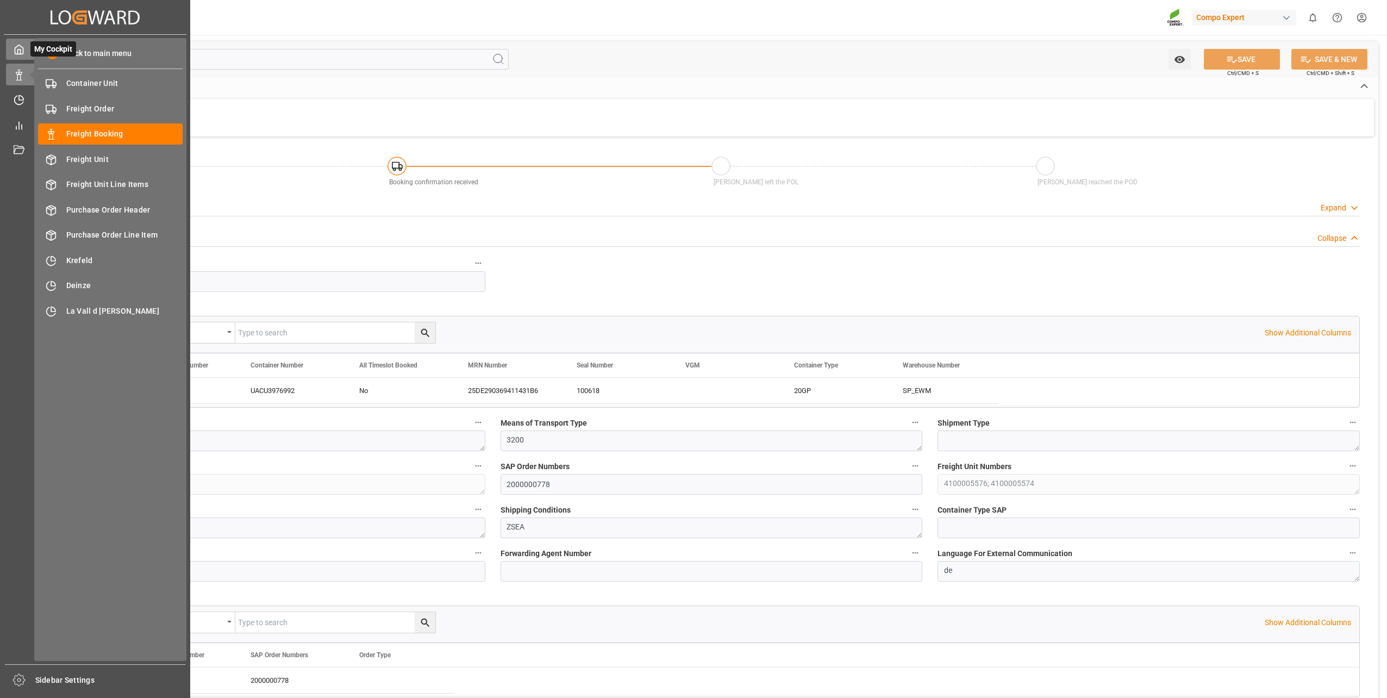
click at [22, 44] on icon at bounding box center [19, 49] width 11 height 11
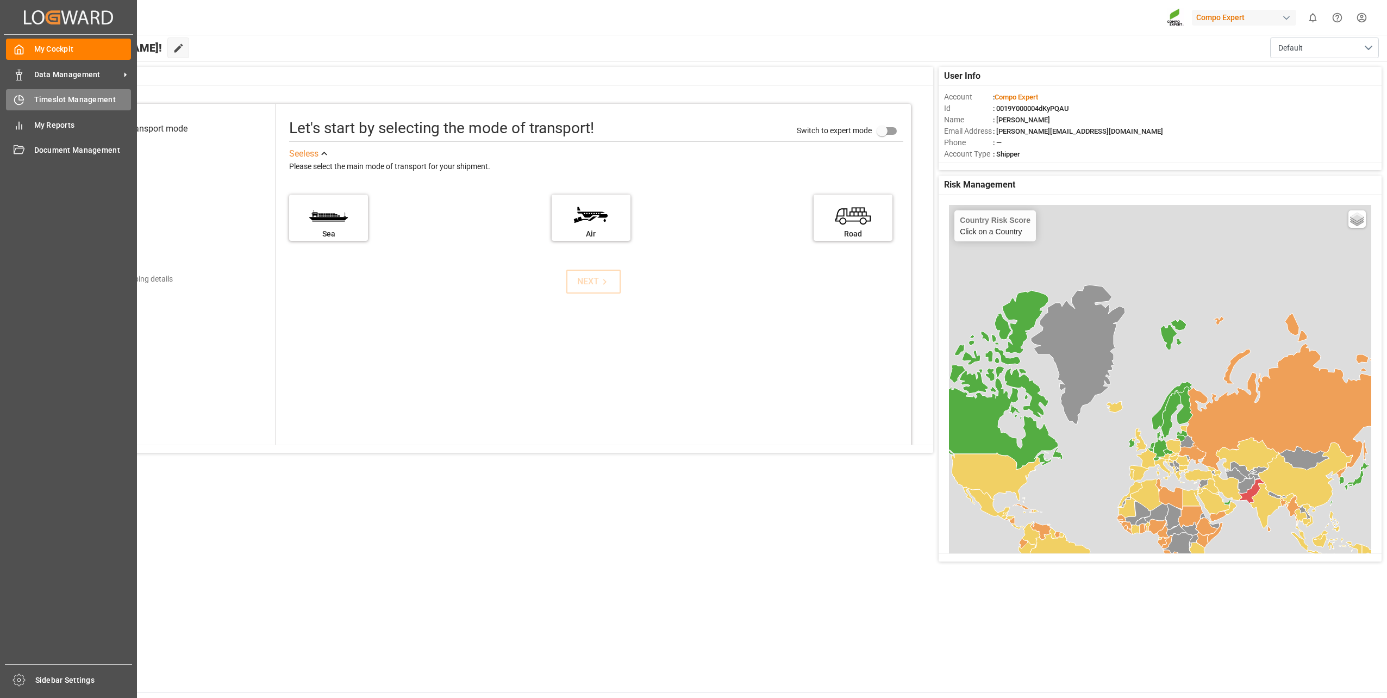
click at [28, 99] on div "Timeslot Management Timeslot Management" at bounding box center [68, 99] width 125 height 21
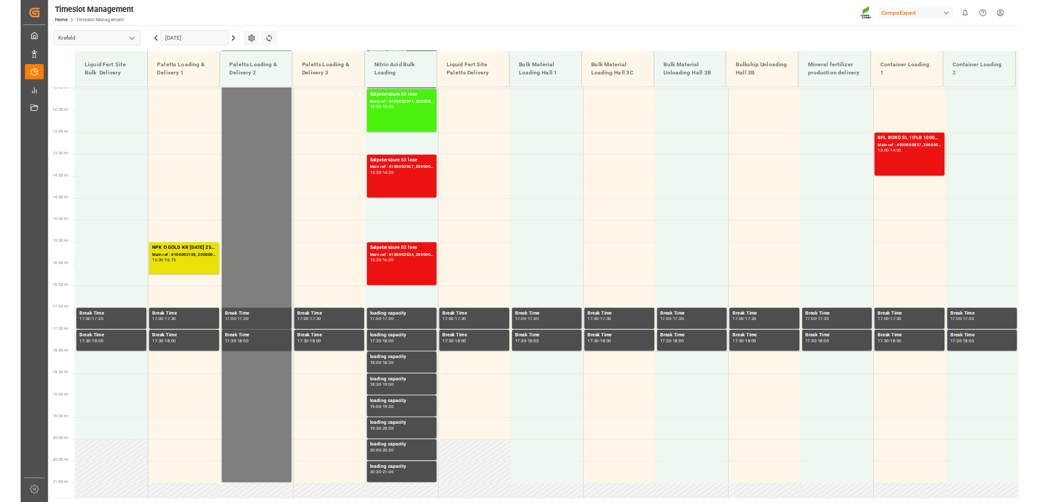
scroll to position [857, 0]
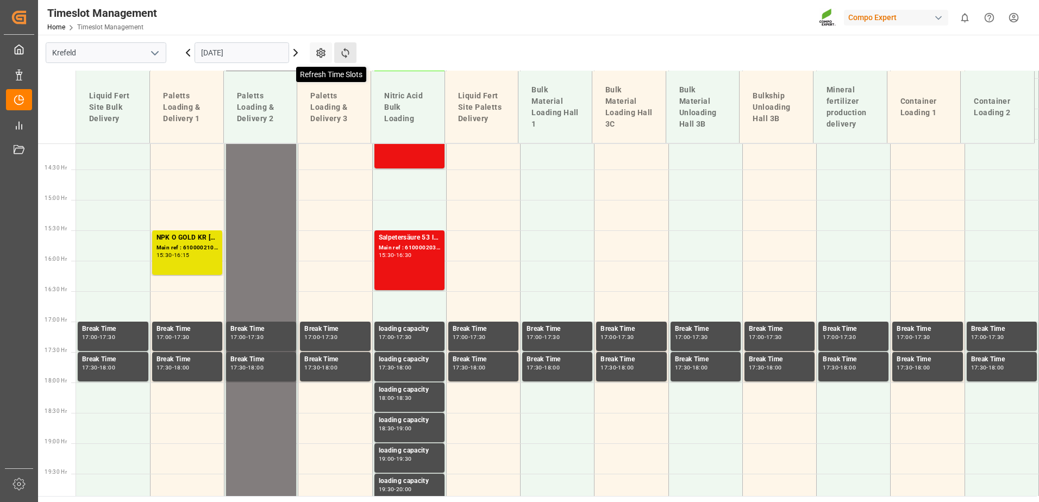
click at [347, 49] on icon at bounding box center [345, 52] width 11 height 11
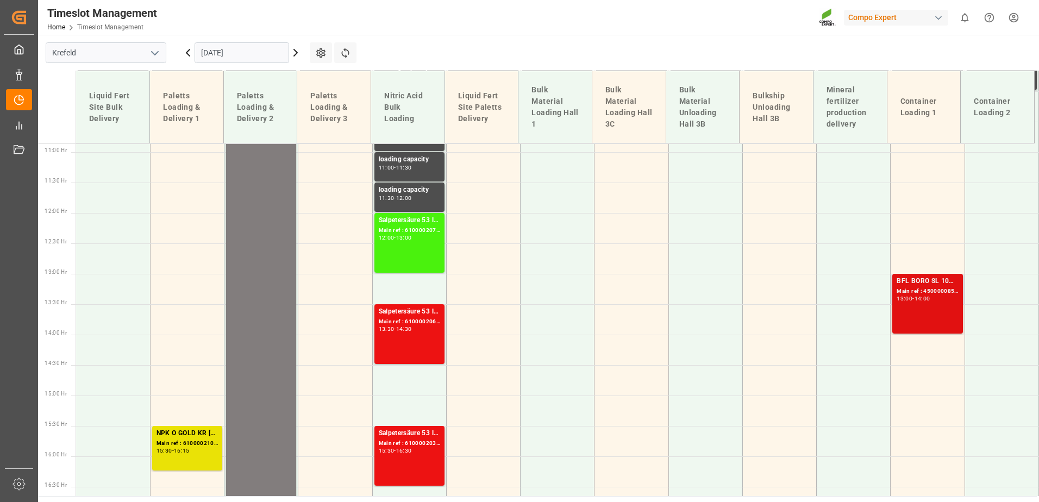
scroll to position [661, 0]
click at [913, 308] on div "BFL BORO SL 10%B 1000L IBC (2024) MTO;BFL Kelp LG1 1000L IBC (WW)BFL Kelp LG1 1…" at bounding box center [927, 303] width 61 height 55
click at [923, 291] on div "Main ref : 4500000857, 2000000778" at bounding box center [927, 290] width 61 height 9
click at [926, 298] on div "14:00" at bounding box center [923, 298] width 16 height 5
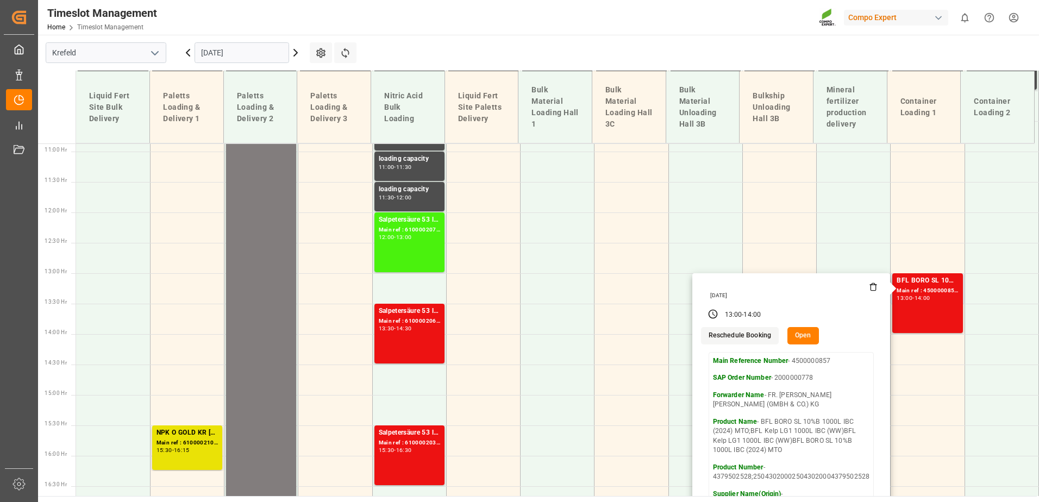
click at [763, 332] on button "Reschedule Booking" at bounding box center [740, 335] width 78 height 17
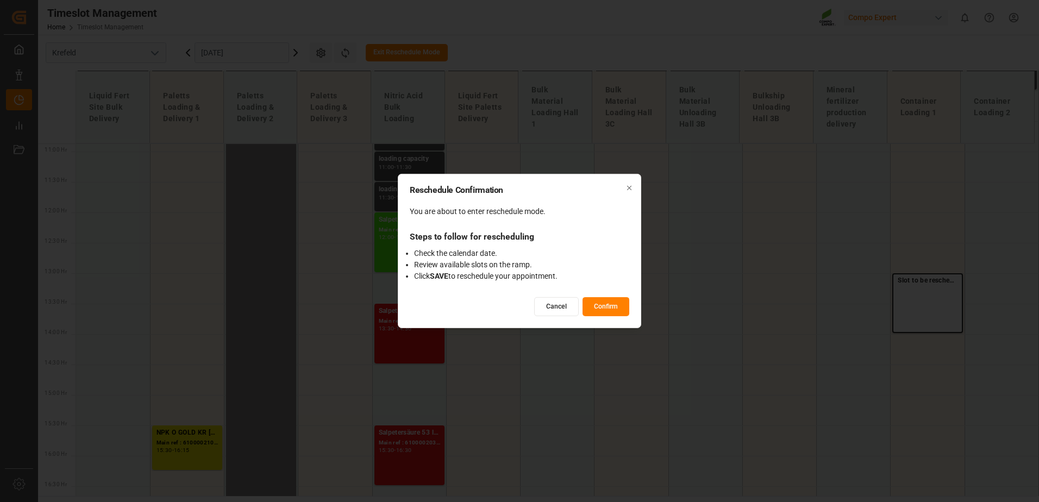
click at [602, 307] on button "Confirm" at bounding box center [606, 306] width 47 height 19
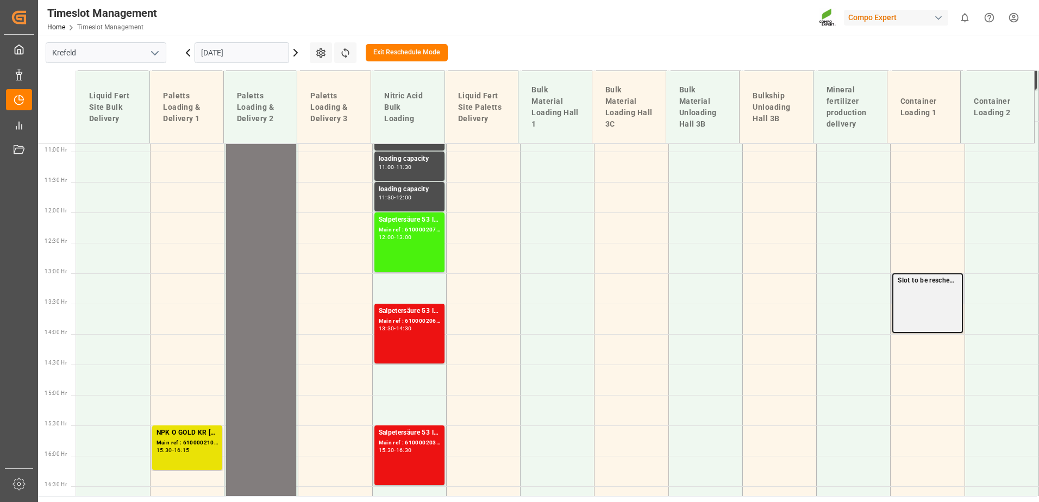
click at [939, 301] on div "Slot to be rescheduled." at bounding box center [927, 303] width 70 height 60
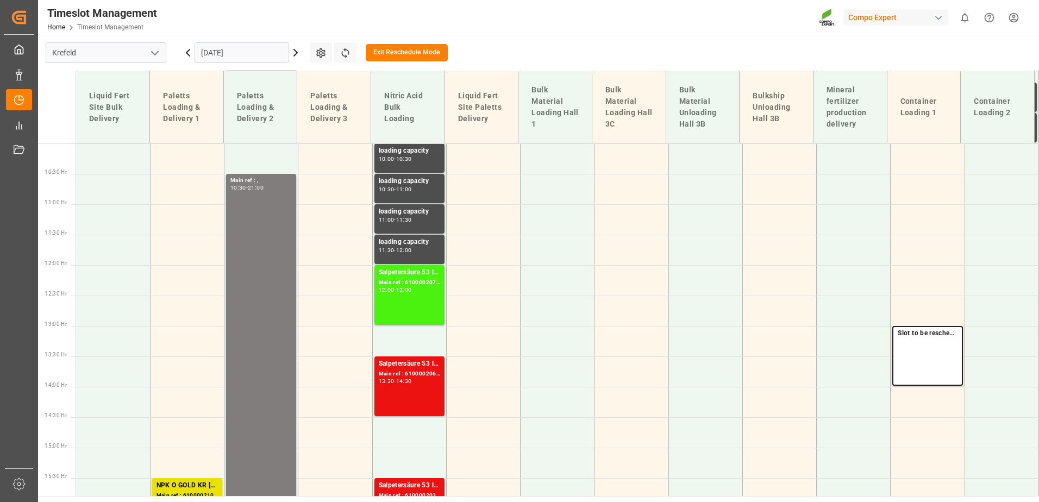
scroll to position [608, 0]
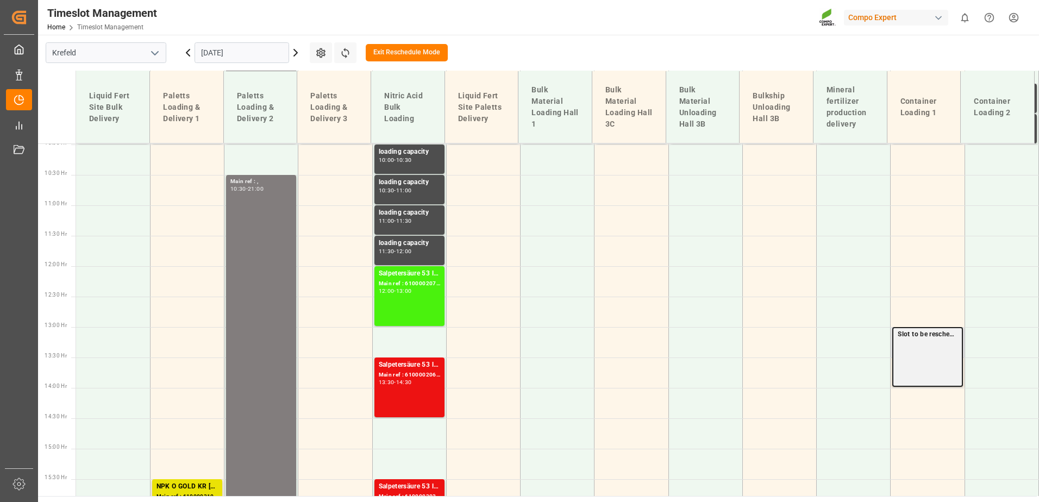
click at [928, 346] on div "Slot to be rescheduled." at bounding box center [927, 357] width 70 height 60
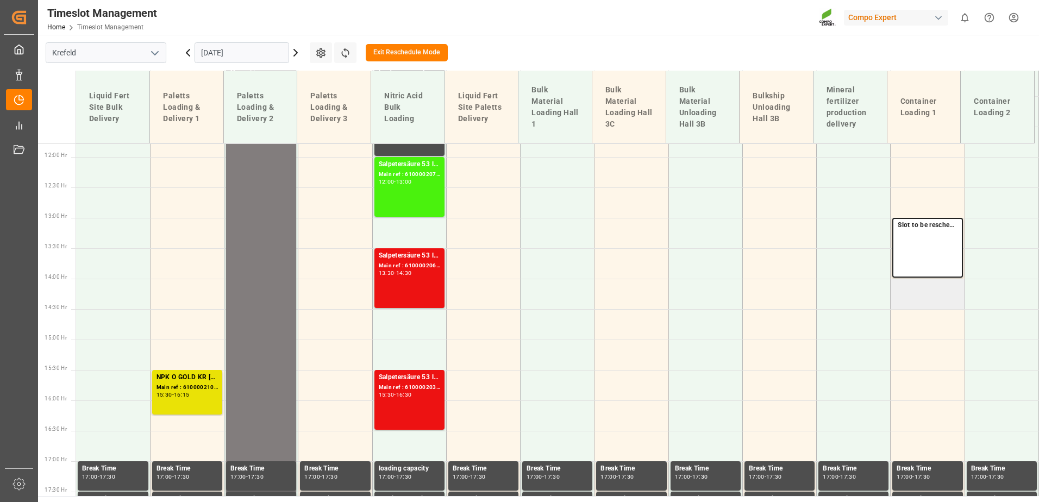
scroll to position [716, 0]
click at [923, 304] on td at bounding box center [928, 294] width 74 height 30
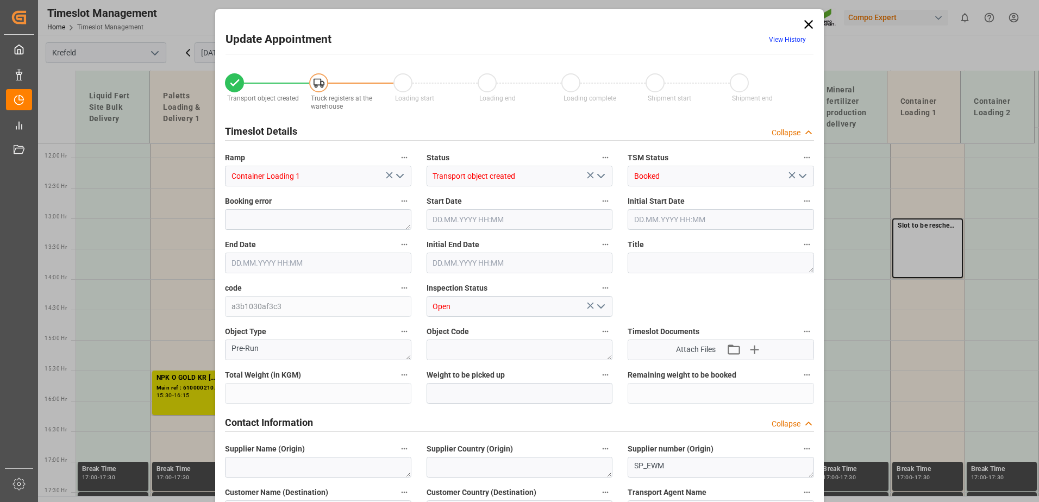
type input "28524"
type input "0"
type input "[DATE] 14:00"
type input "[DATE] 13:00"
type input "[DATE] 14:30"
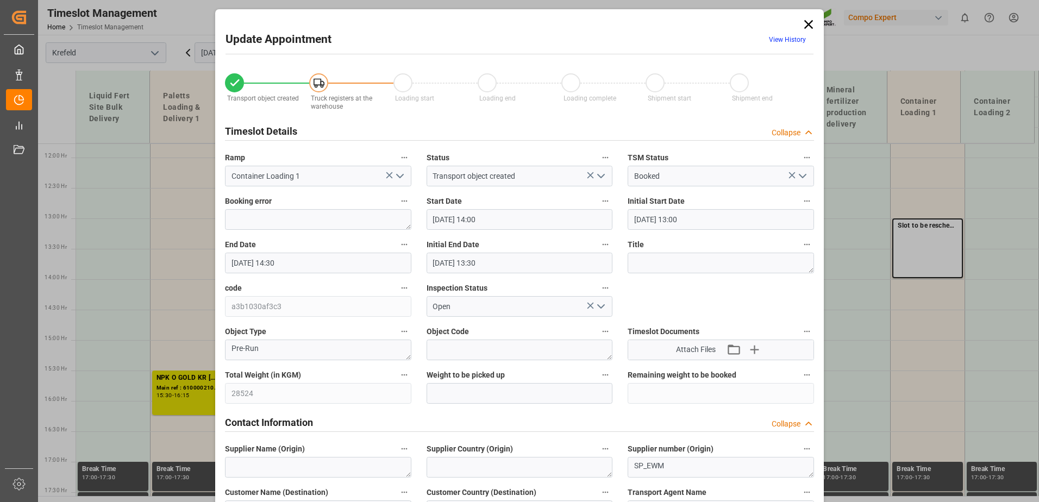
type input "[DATE] 13:30"
type input "[DATE] 12:16"
type input "[DATE] 10:17"
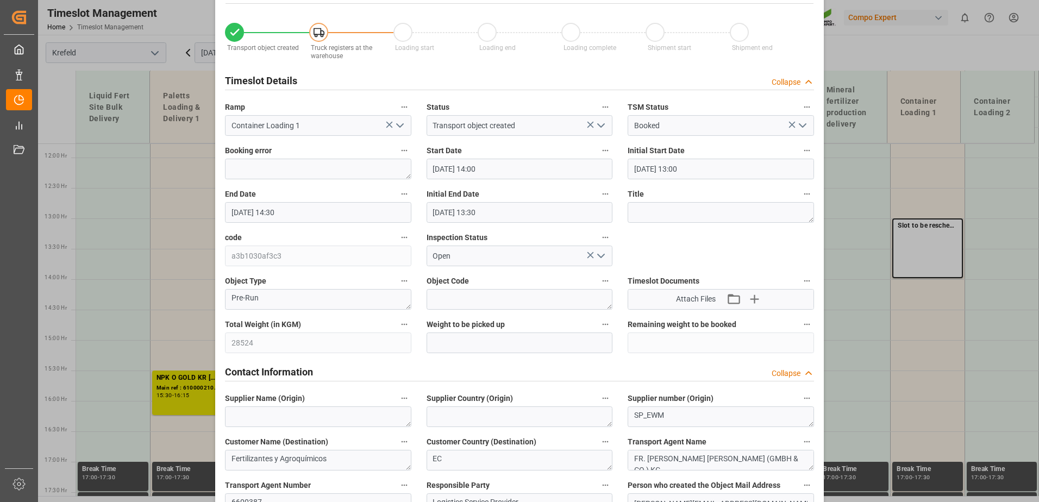
scroll to position [0, 0]
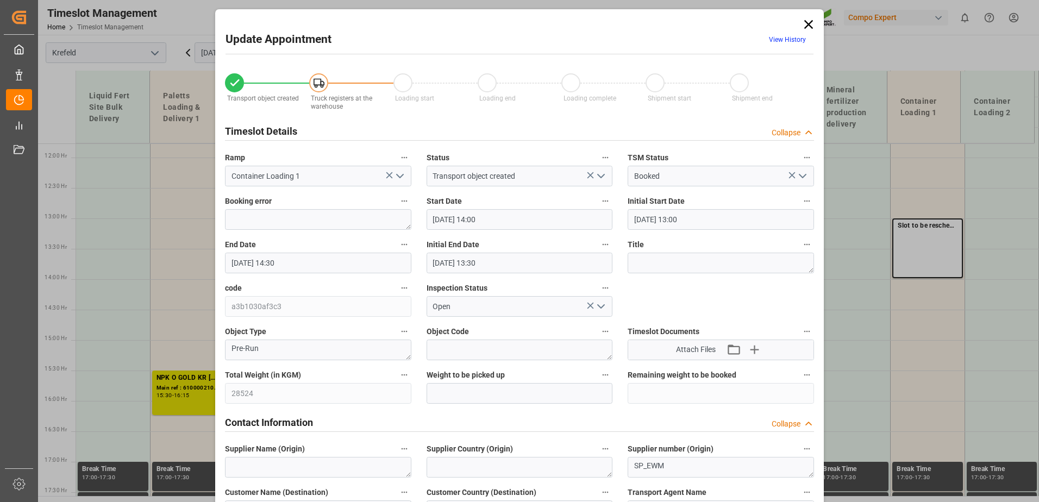
click at [807, 24] on icon at bounding box center [808, 24] width 9 height 9
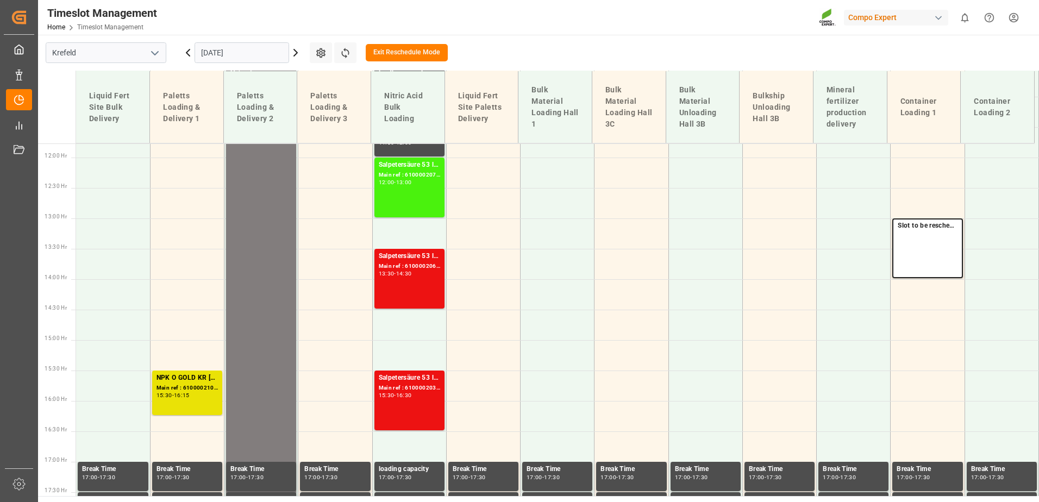
click at [405, 52] on button "Exit Reschedule Mode" at bounding box center [407, 52] width 82 height 17
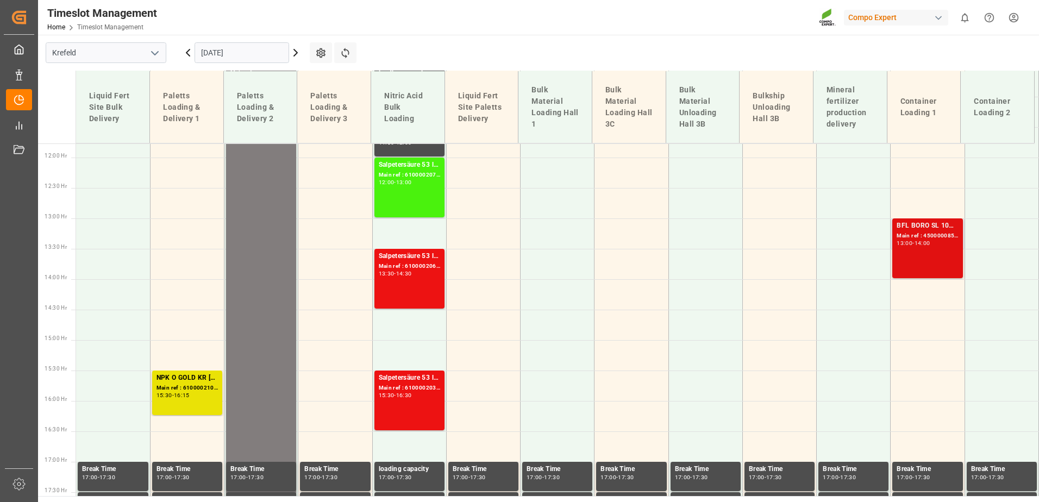
click at [909, 236] on div "Main ref : 4500000857, 2000000778" at bounding box center [927, 236] width 61 height 9
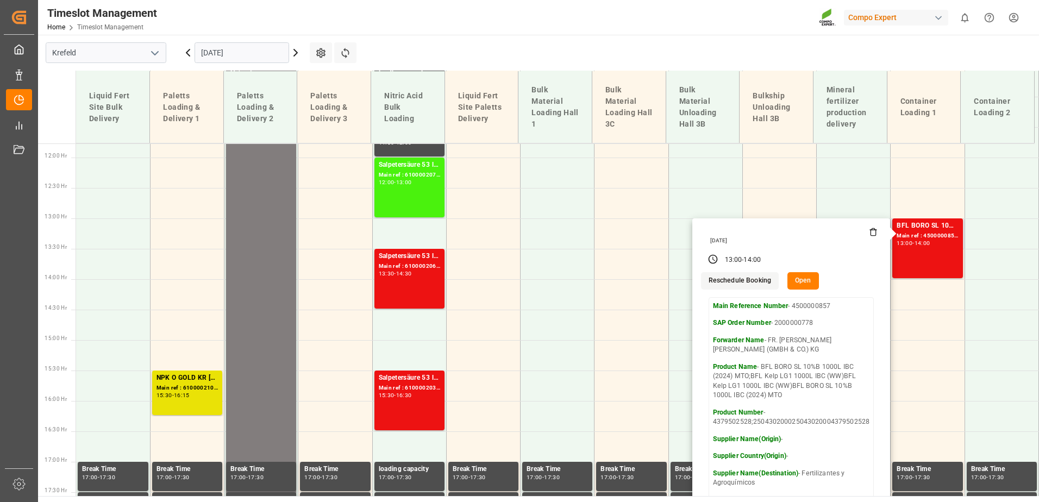
click at [810, 279] on button "Open" at bounding box center [804, 280] width 32 height 17
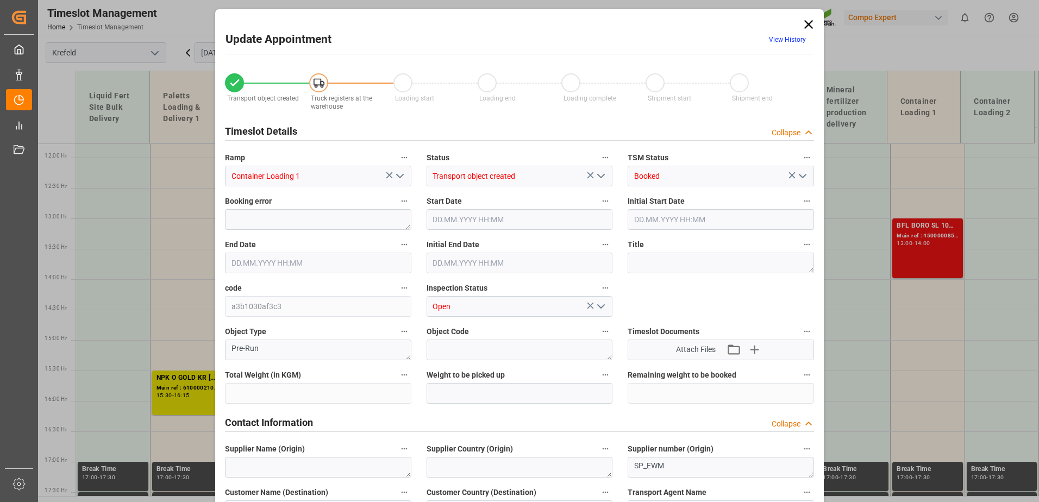
type input "28524"
type input "0"
type input "[DATE] 13:00"
type input "[DATE] 14:00"
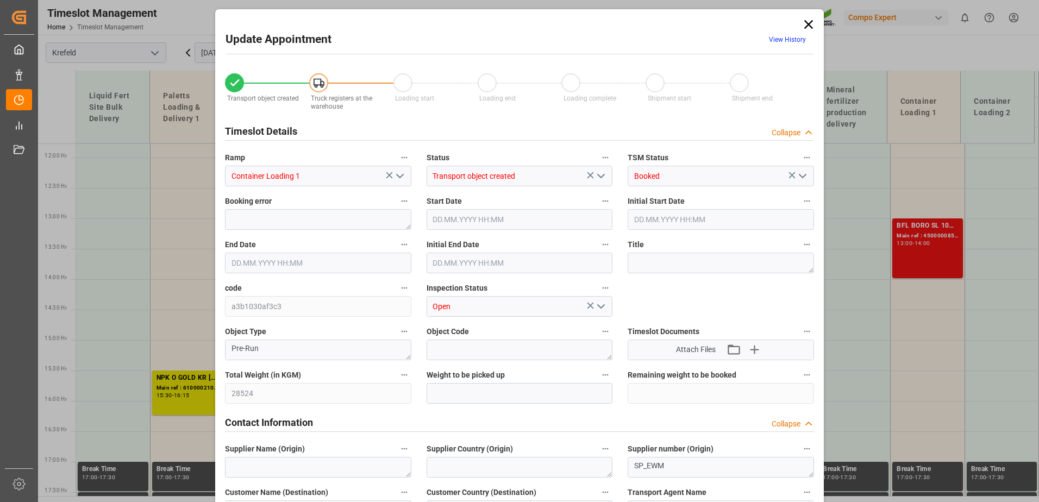
type input "[DATE] 13:30"
type input "[DATE] 12:16"
type input "[DATE] 10:17"
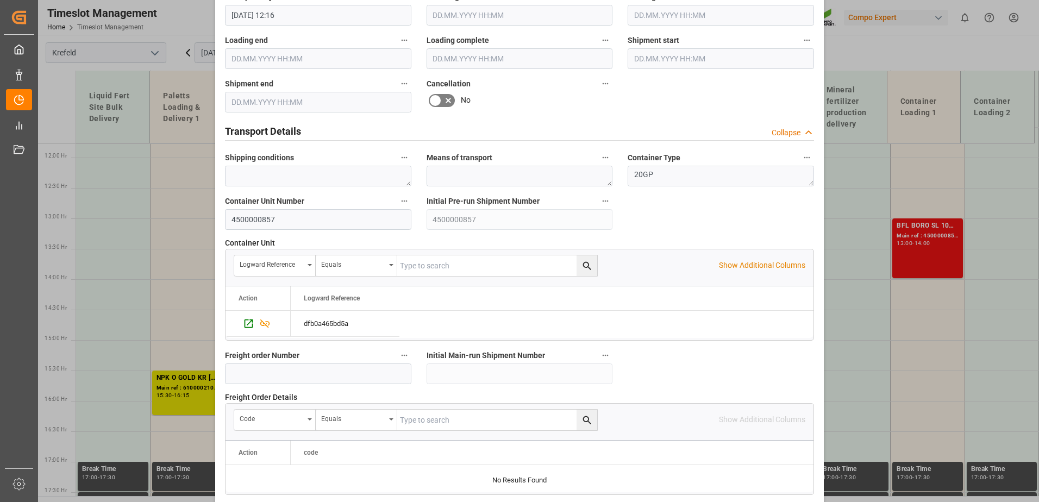
scroll to position [730, 0]
click at [271, 214] on input "4500000857" at bounding box center [318, 220] width 186 height 21
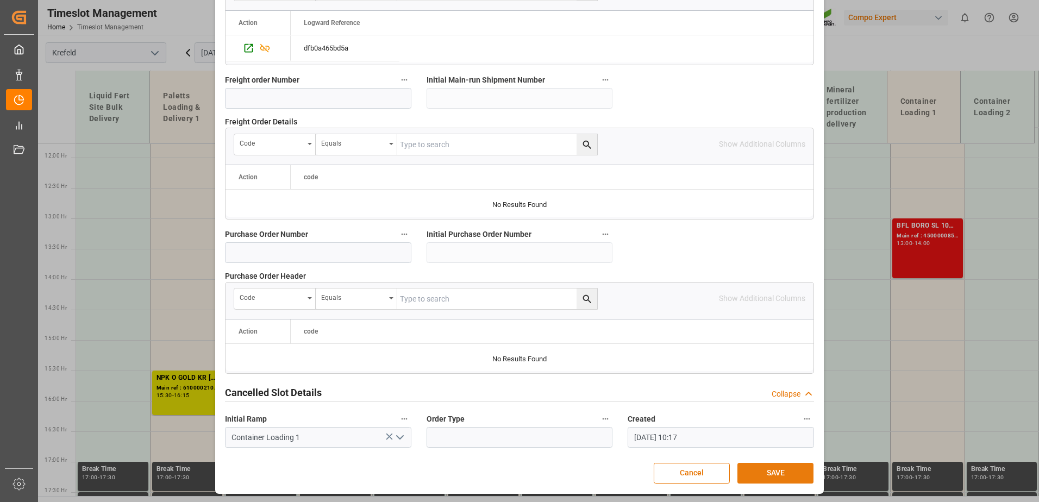
type input "4500001341"
click at [770, 464] on button "SAVE" at bounding box center [776, 473] width 76 height 21
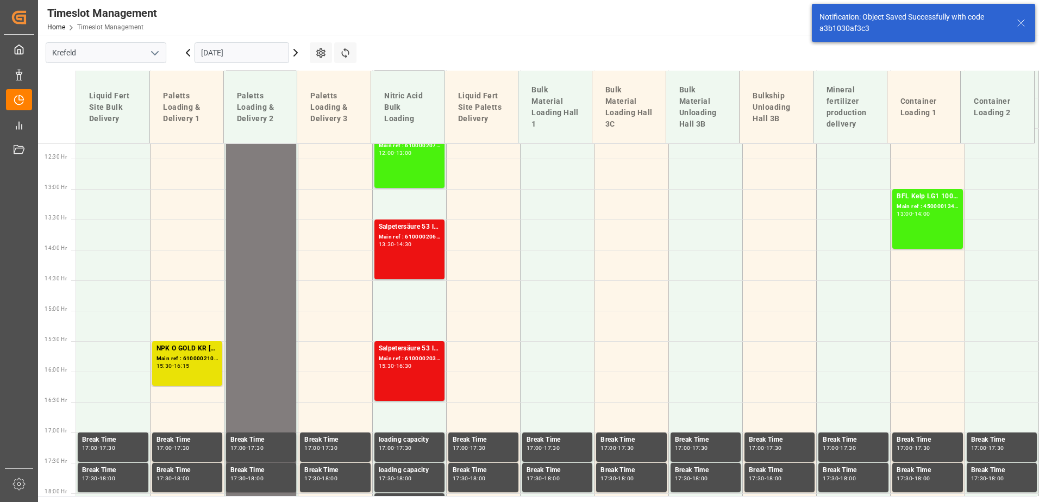
scroll to position [758, 0]
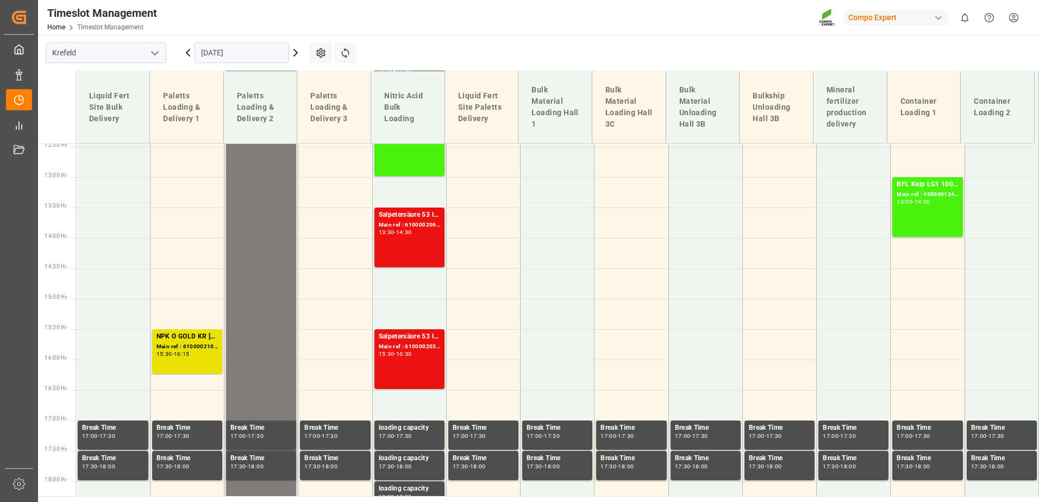
click at [225, 53] on input "[DATE]" at bounding box center [242, 52] width 95 height 21
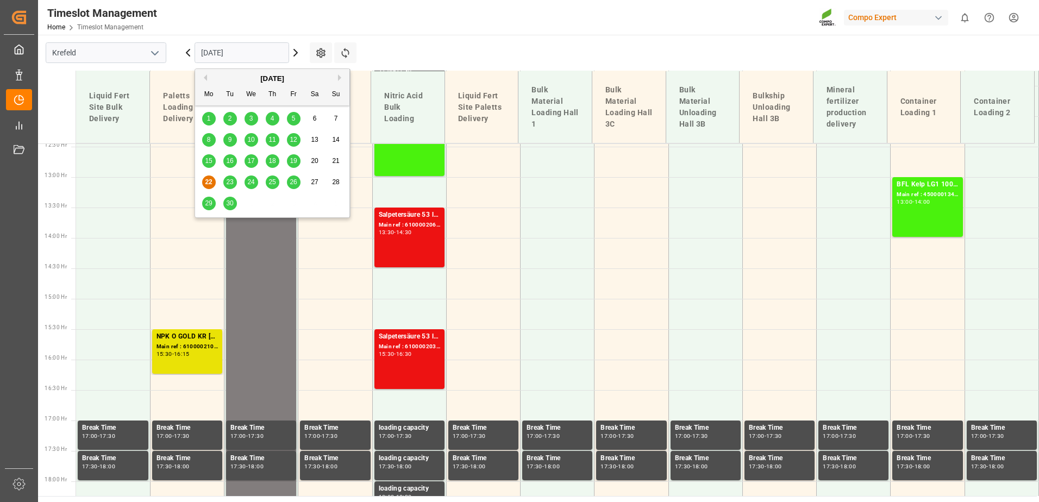
click at [229, 183] on span "23" at bounding box center [229, 182] width 7 height 8
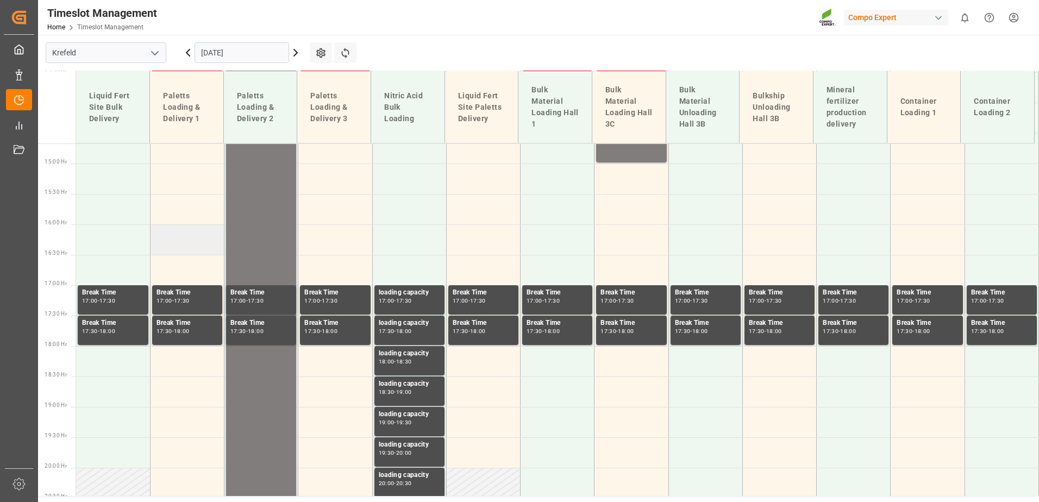
scroll to position [940, 0]
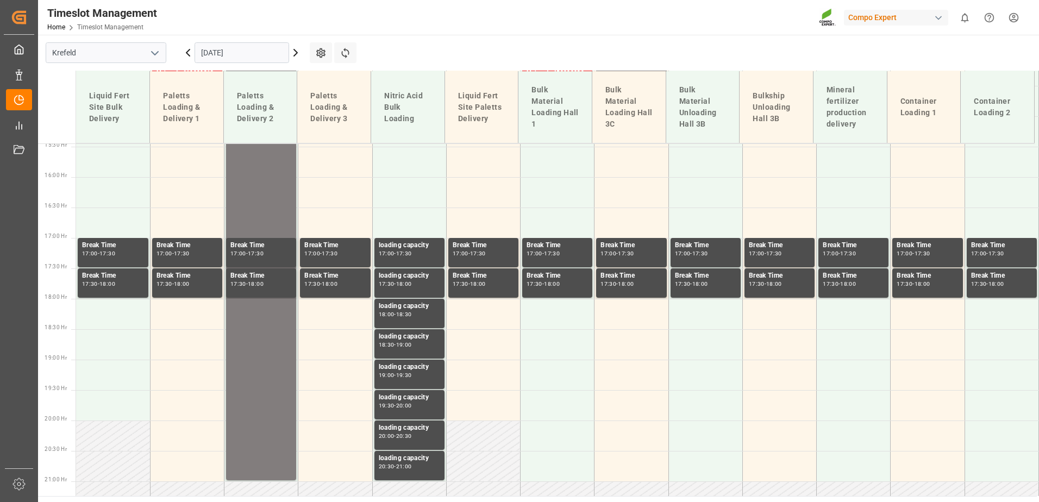
drag, startPoint x: 235, startPoint y: 51, endPoint x: 230, endPoint y: 59, distance: 9.5
click at [235, 51] on input "[DATE]" at bounding box center [242, 52] width 95 height 21
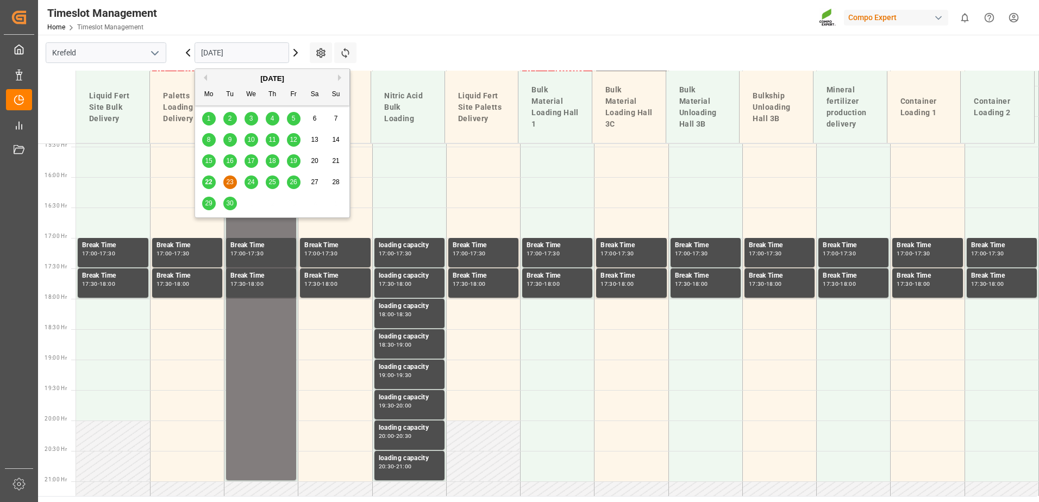
click at [207, 179] on span "22" at bounding box center [208, 182] width 7 height 8
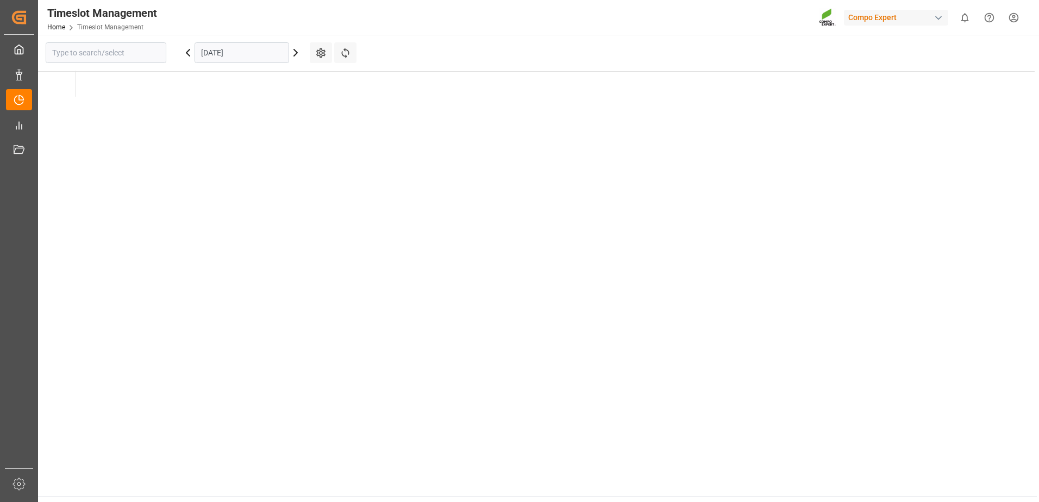
type input "Krefeld"
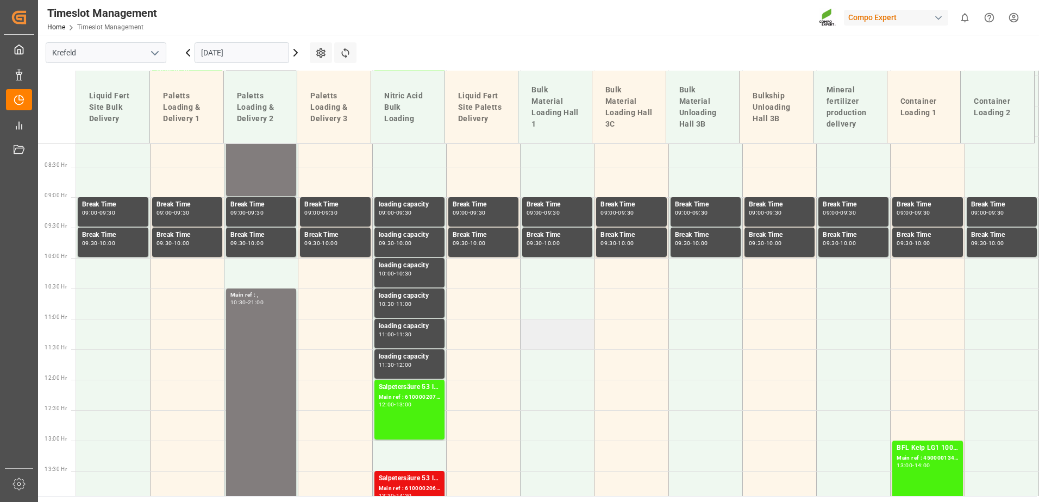
scroll to position [342, 0]
